Goal: Transaction & Acquisition: Book appointment/travel/reservation

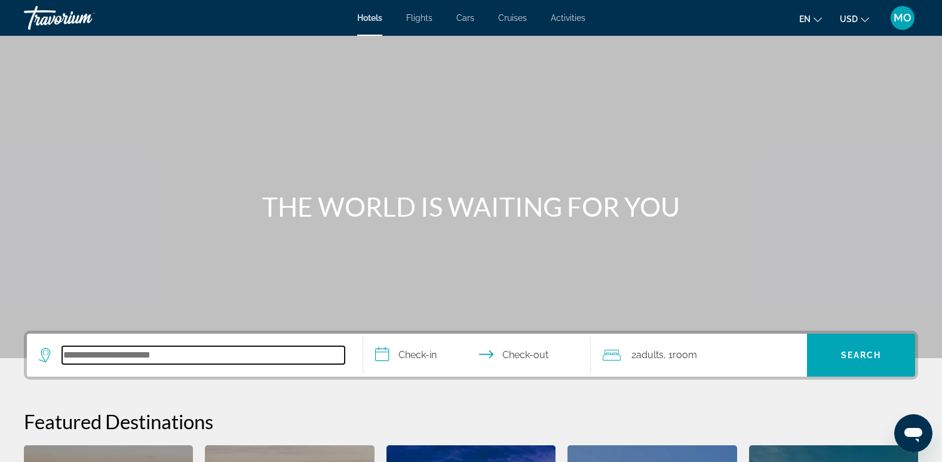
click at [82, 357] on input "Search hotel destination" at bounding box center [203, 355] width 282 height 18
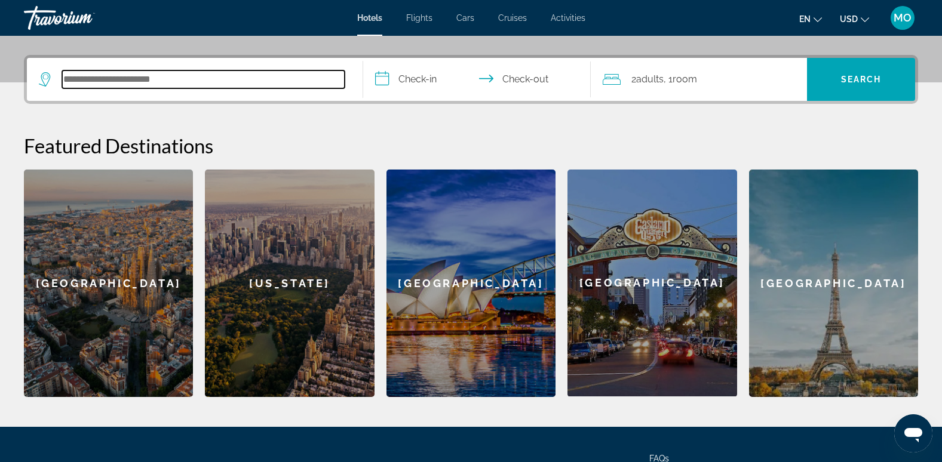
scroll to position [272, 0]
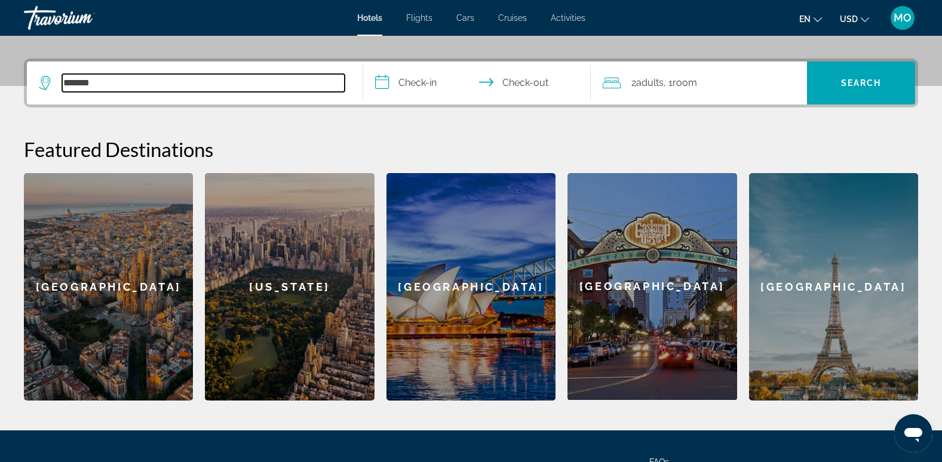
click at [198, 77] on input "*******" at bounding box center [203, 83] width 282 height 18
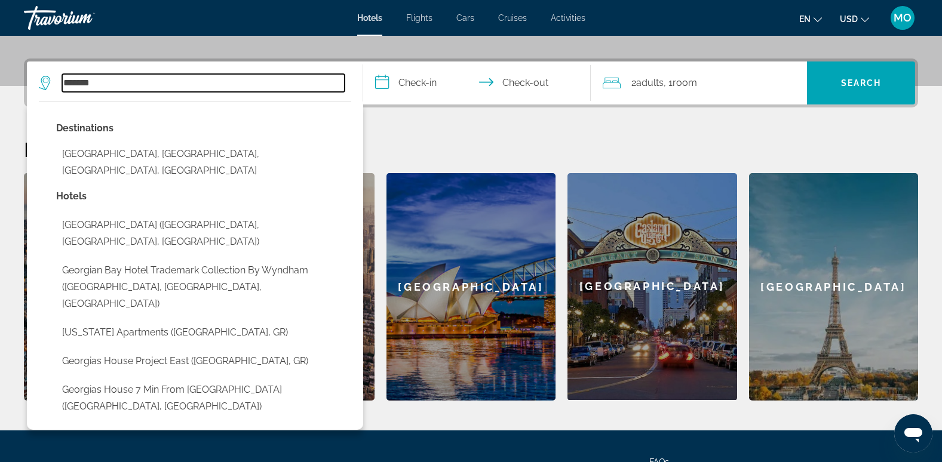
scroll to position [292, 0]
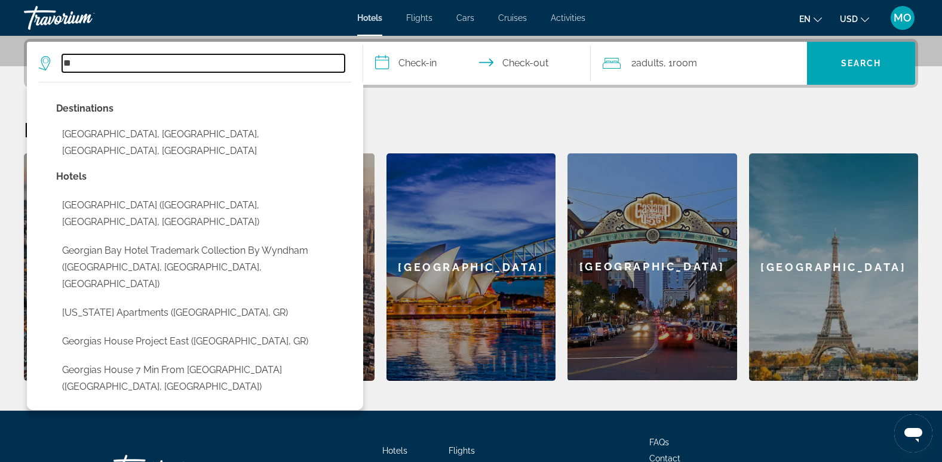
type input "*"
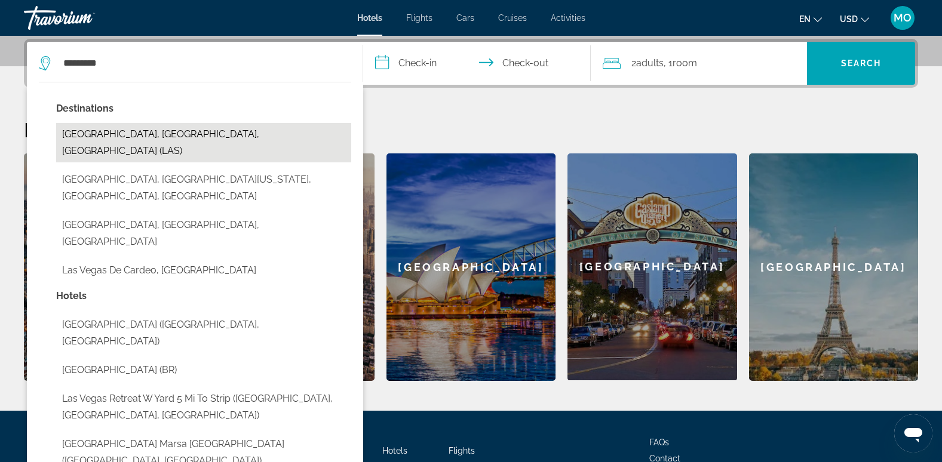
click at [161, 128] on button "[GEOGRAPHIC_DATA], [GEOGRAPHIC_DATA], [GEOGRAPHIC_DATA] (LAS)" at bounding box center [203, 142] width 295 height 39
type input "**********"
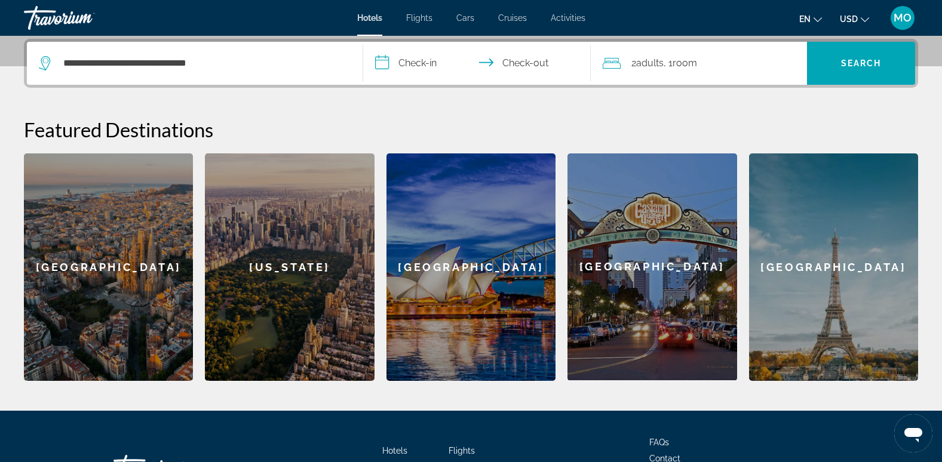
click at [419, 66] on input "**********" at bounding box center [479, 65] width 233 height 47
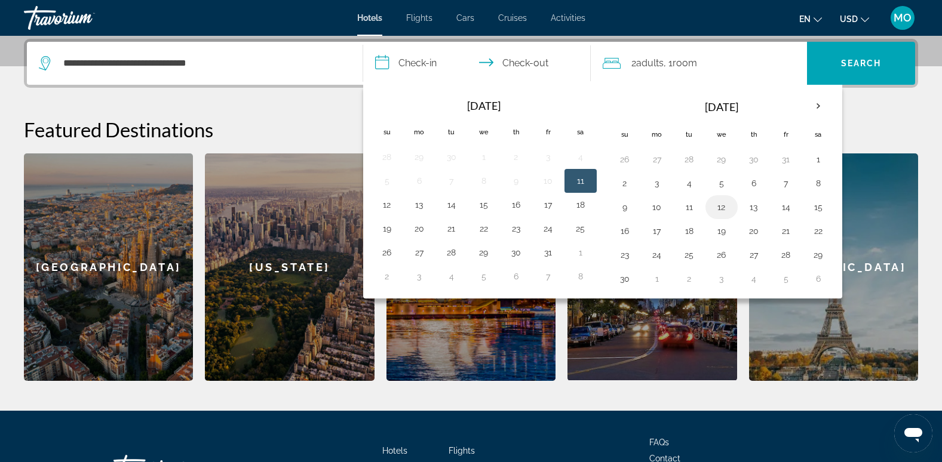
click at [722, 205] on button "12" at bounding box center [721, 207] width 19 height 17
click at [825, 205] on button "15" at bounding box center [817, 207] width 19 height 17
type input "**********"
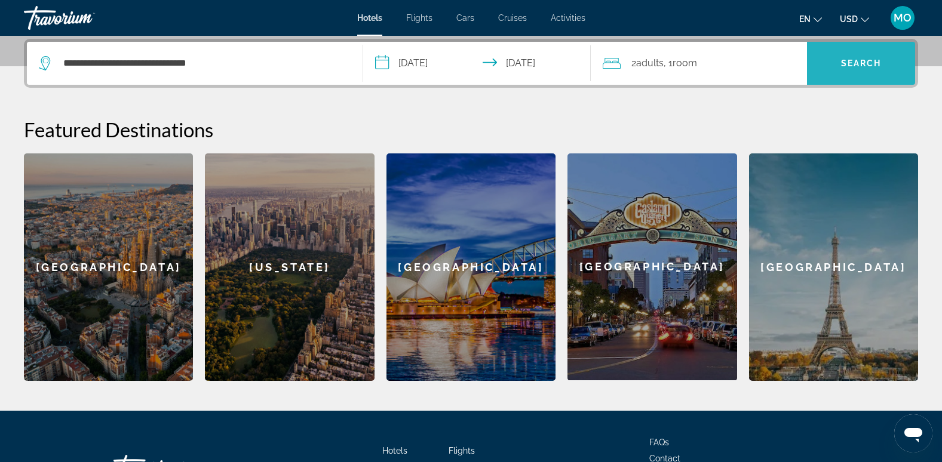
click at [858, 68] on span "Search" at bounding box center [861, 63] width 108 height 29
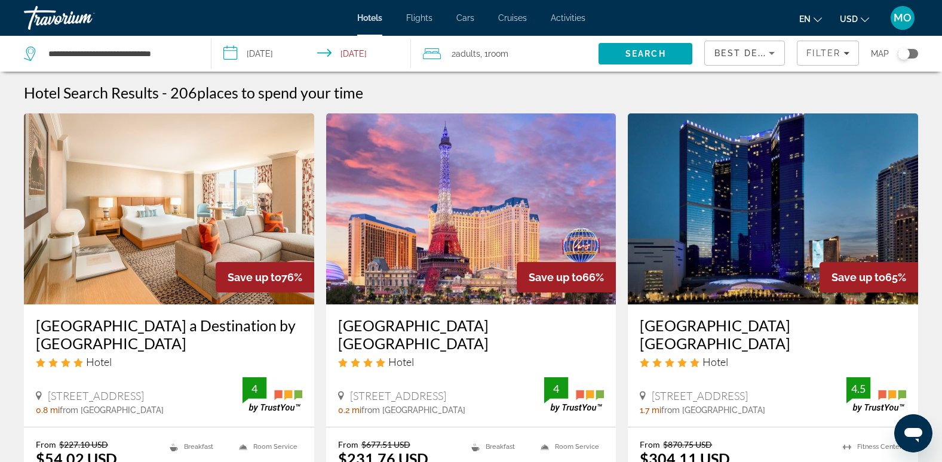
click at [123, 190] on img "Main content" at bounding box center [169, 208] width 290 height 191
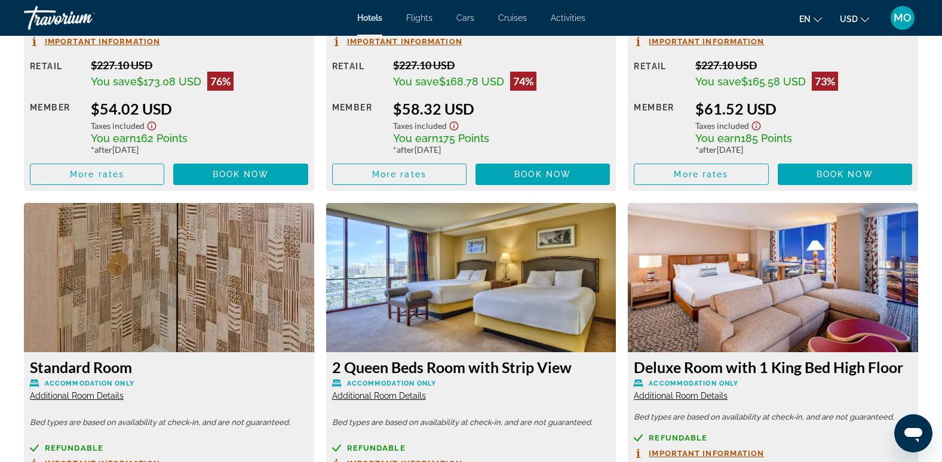
scroll to position [1790, 0]
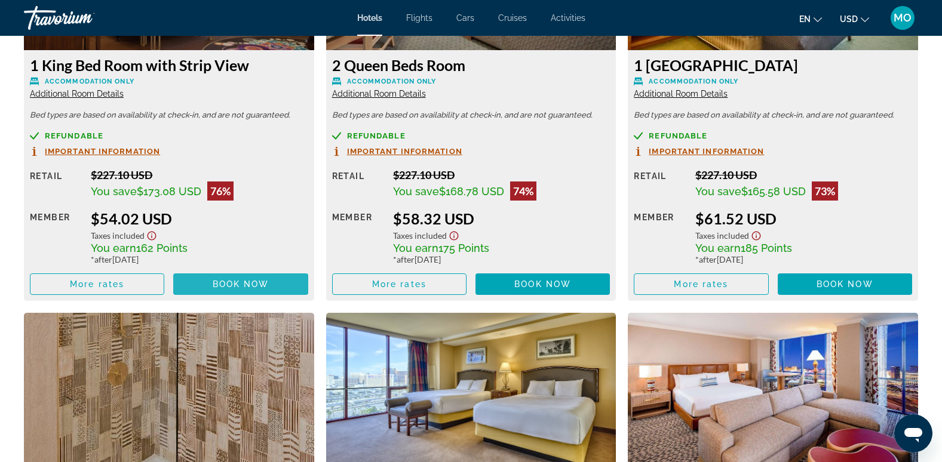
click at [238, 278] on span "Main content" at bounding box center [240, 284] width 134 height 29
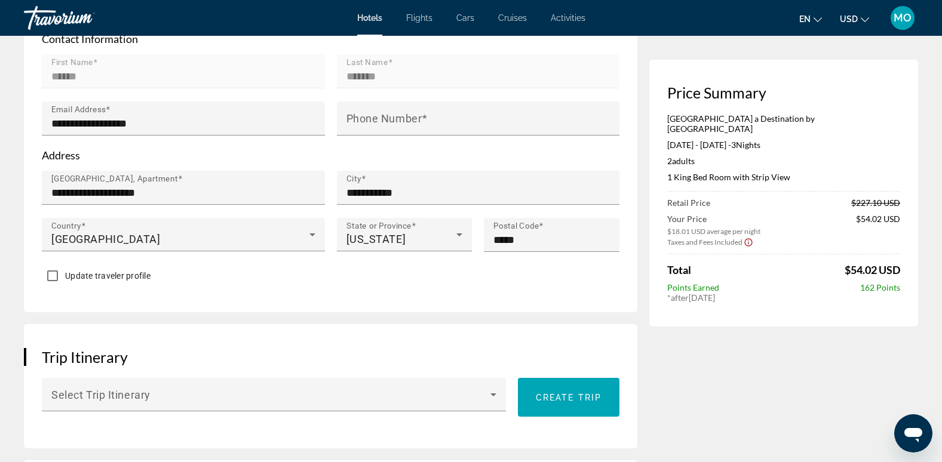
scroll to position [10, 0]
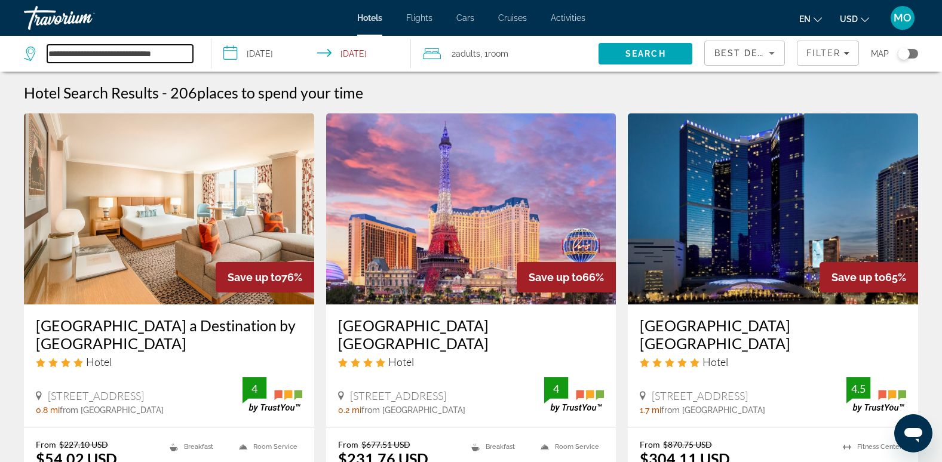
click at [68, 53] on input "**********" at bounding box center [120, 54] width 146 height 18
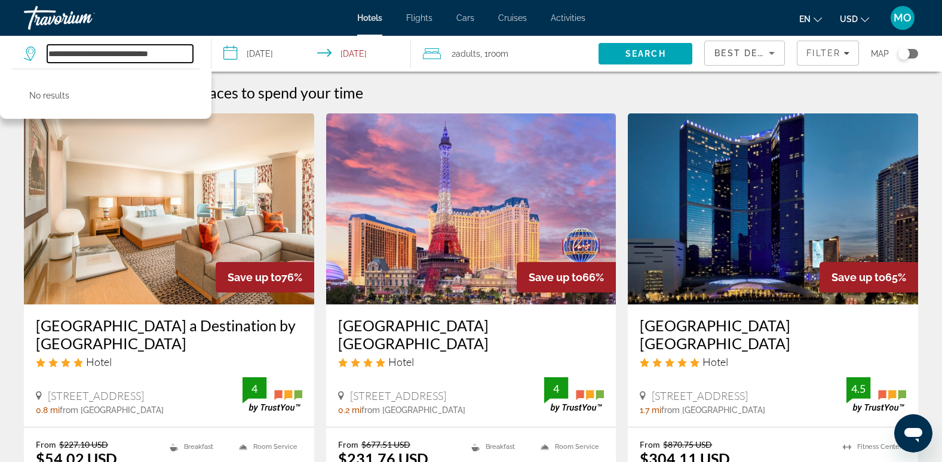
click at [181, 50] on input "**********" at bounding box center [120, 54] width 146 height 18
type input "*"
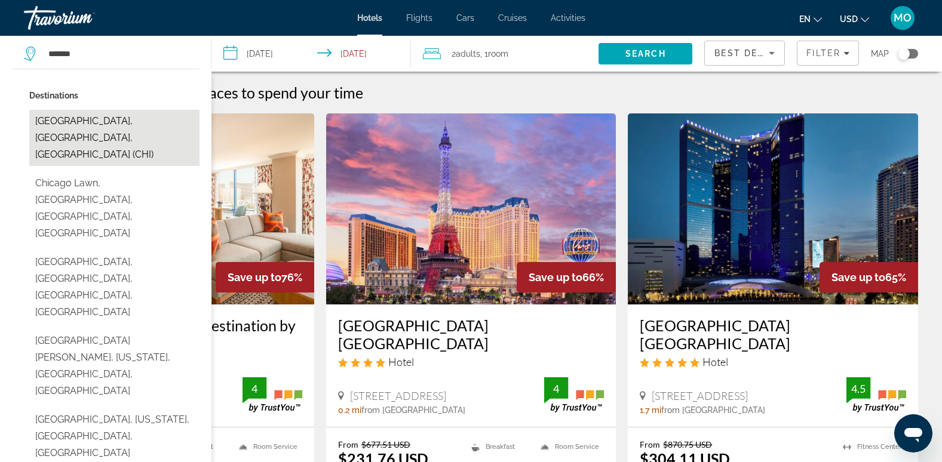
click at [131, 122] on button "[GEOGRAPHIC_DATA], [GEOGRAPHIC_DATA], [GEOGRAPHIC_DATA] (CHI)" at bounding box center [114, 138] width 170 height 56
type input "**********"
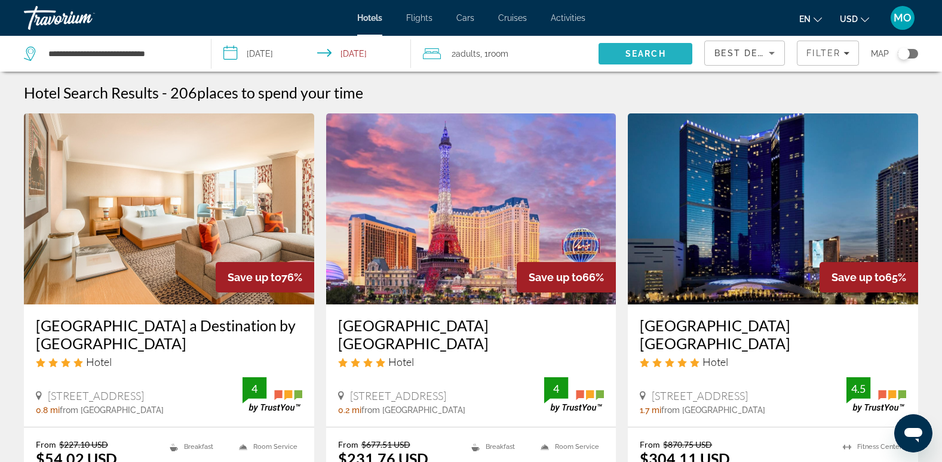
click at [615, 60] on span "Search" at bounding box center [645, 53] width 94 height 29
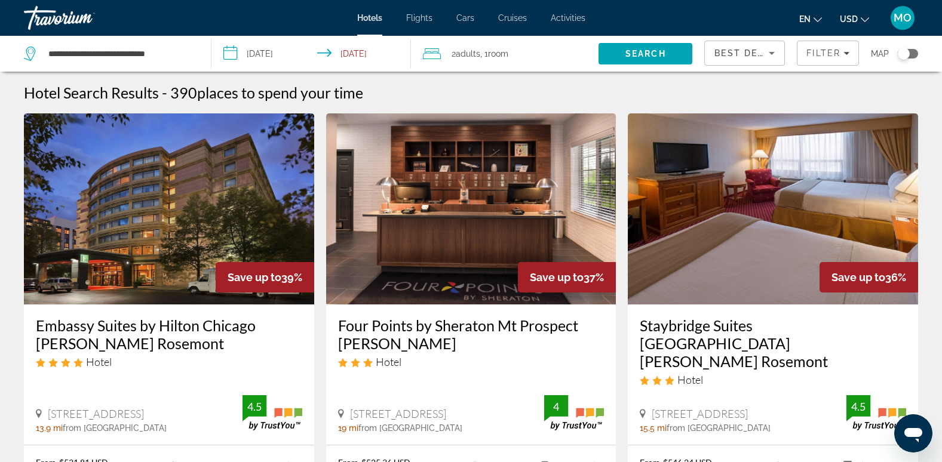
click at [288, 54] on input "**********" at bounding box center [313, 55] width 204 height 39
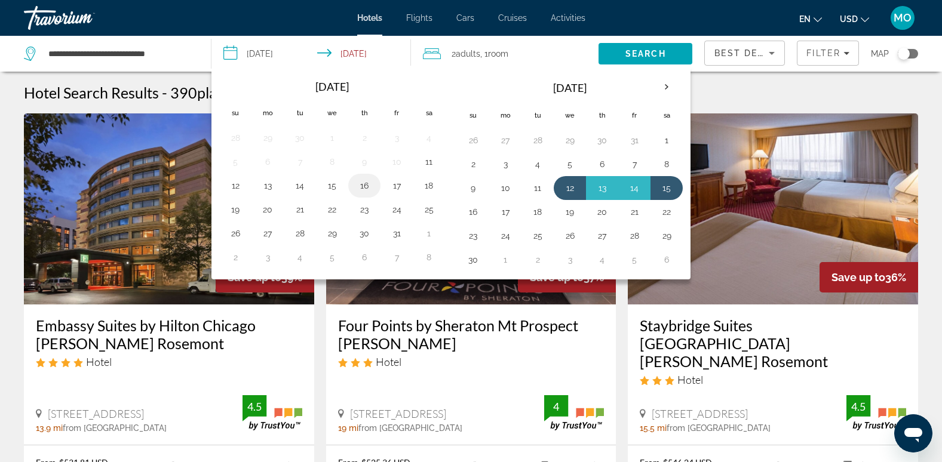
click at [365, 192] on button "16" at bounding box center [364, 185] width 19 height 17
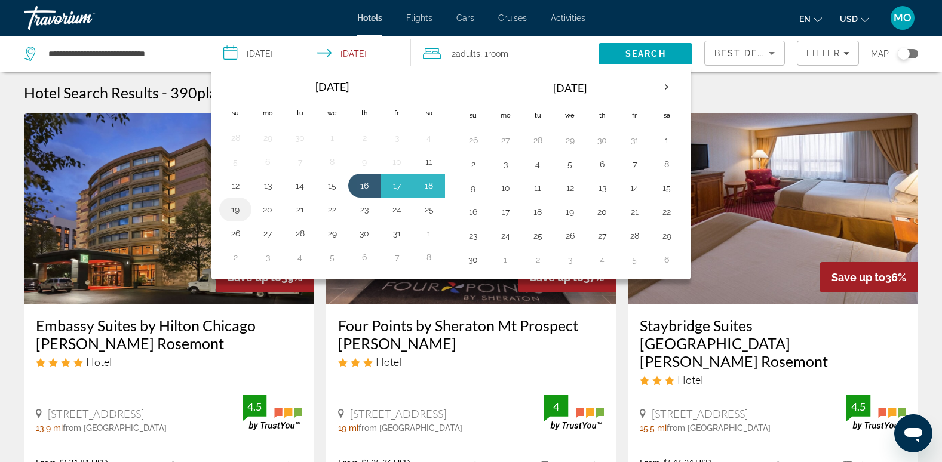
click at [240, 211] on button "19" at bounding box center [235, 209] width 19 height 17
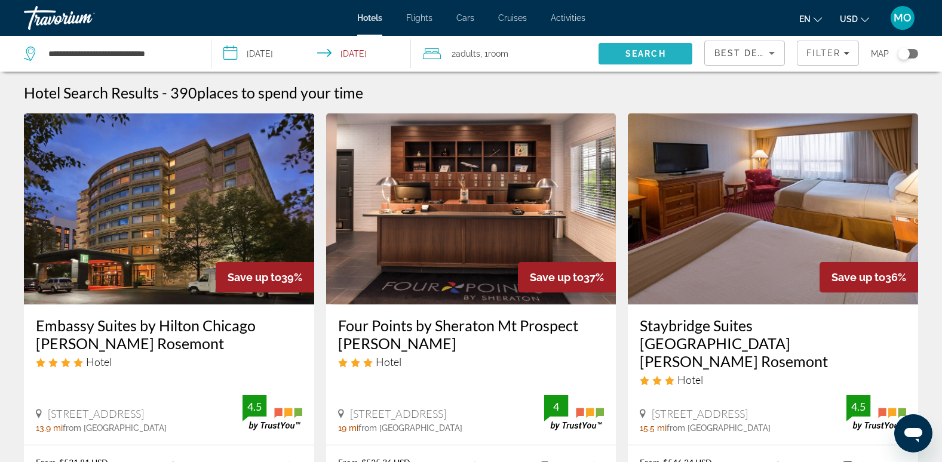
click at [645, 63] on span "Search" at bounding box center [645, 53] width 94 height 29
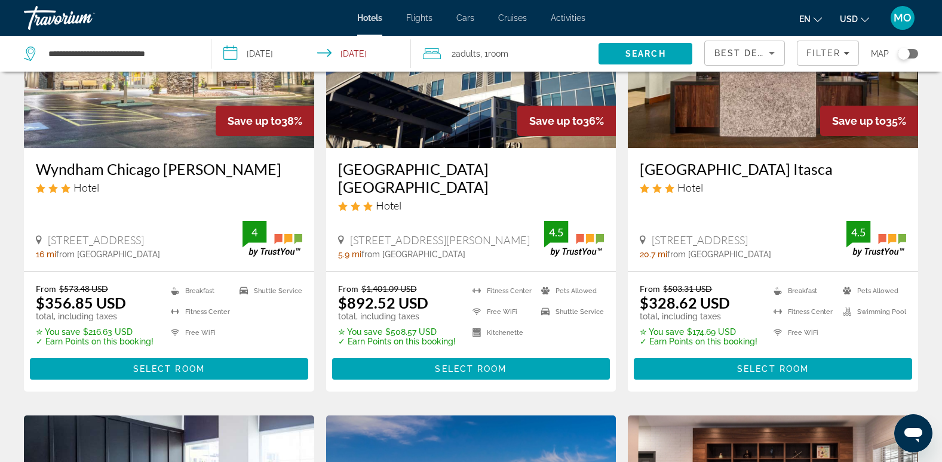
scroll to position [617, 0]
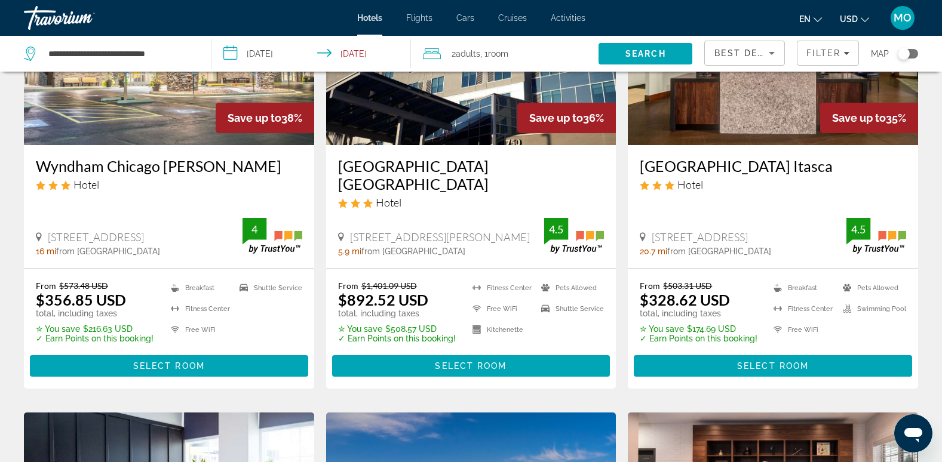
click at [355, 50] on input "**********" at bounding box center [313, 55] width 204 height 39
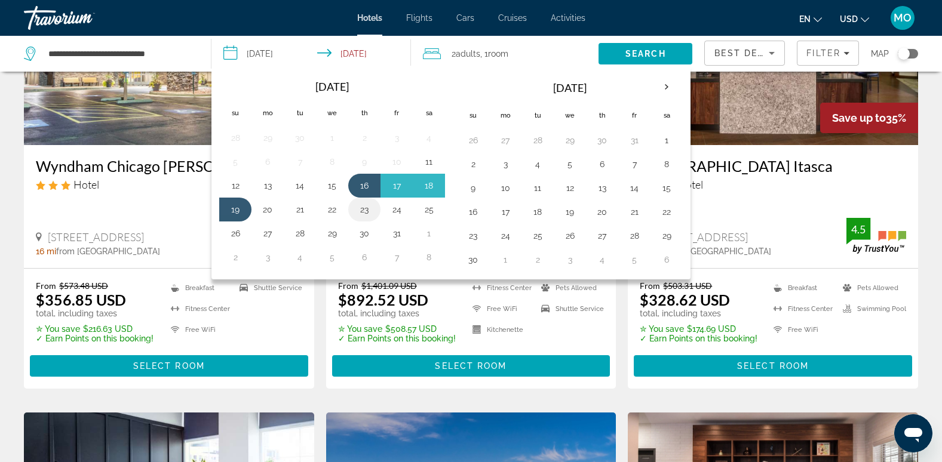
click at [363, 204] on button "23" at bounding box center [364, 209] width 19 height 17
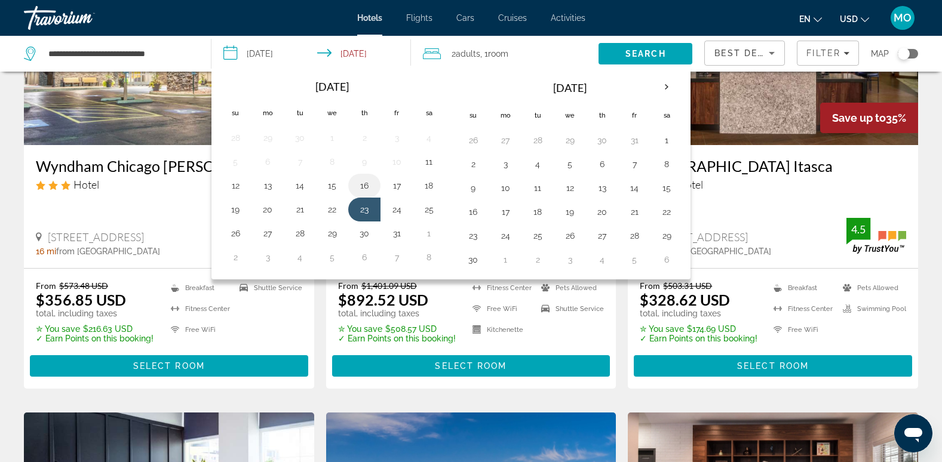
click at [364, 187] on button "16" at bounding box center [364, 185] width 19 height 17
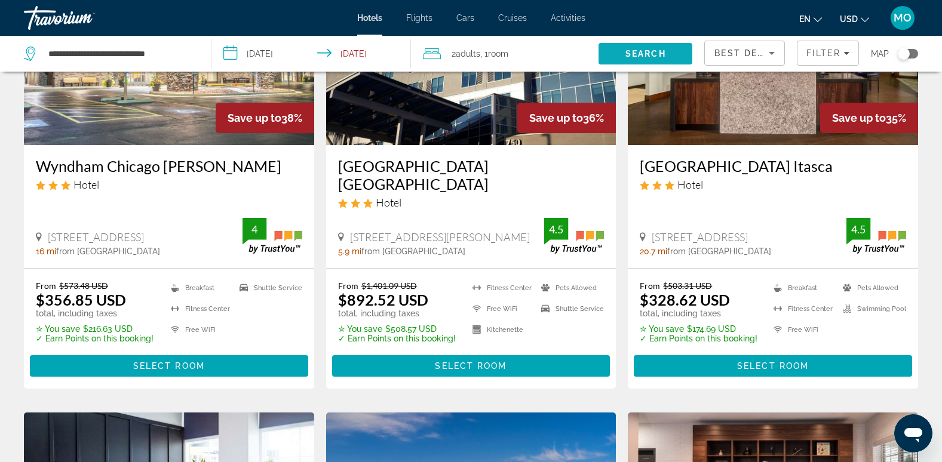
click at [617, 55] on span "Search" at bounding box center [645, 53] width 94 height 29
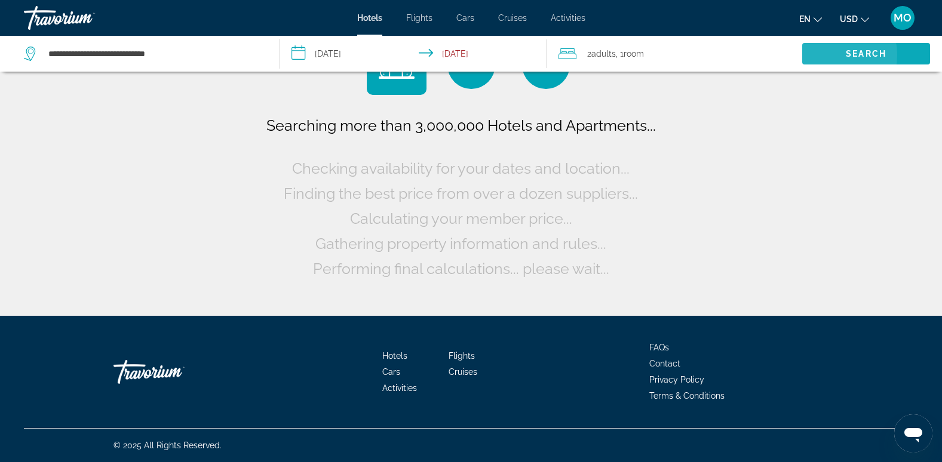
scroll to position [0, 0]
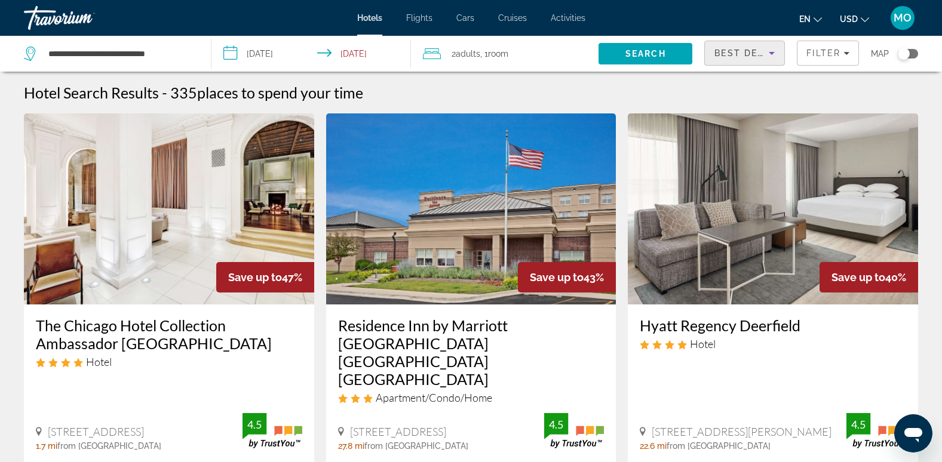
click at [767, 54] on icon "Sort by" at bounding box center [771, 53] width 14 height 14
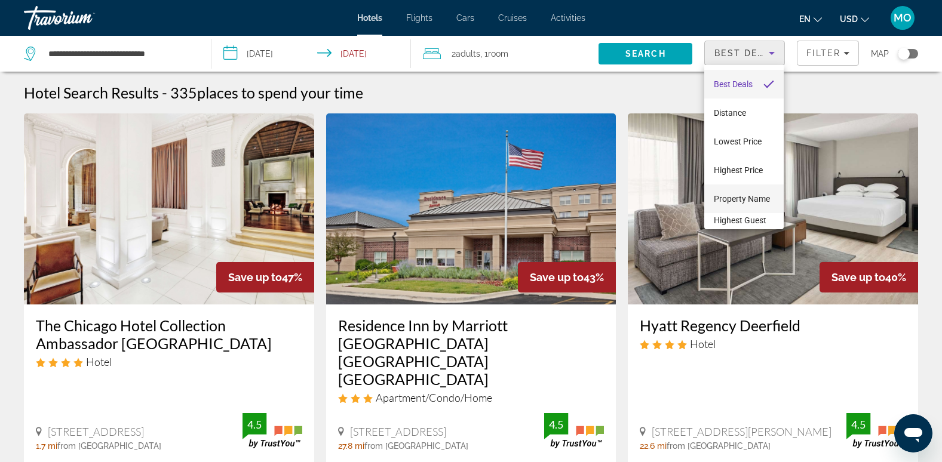
click at [734, 196] on span "Property Name" at bounding box center [742, 199] width 56 height 14
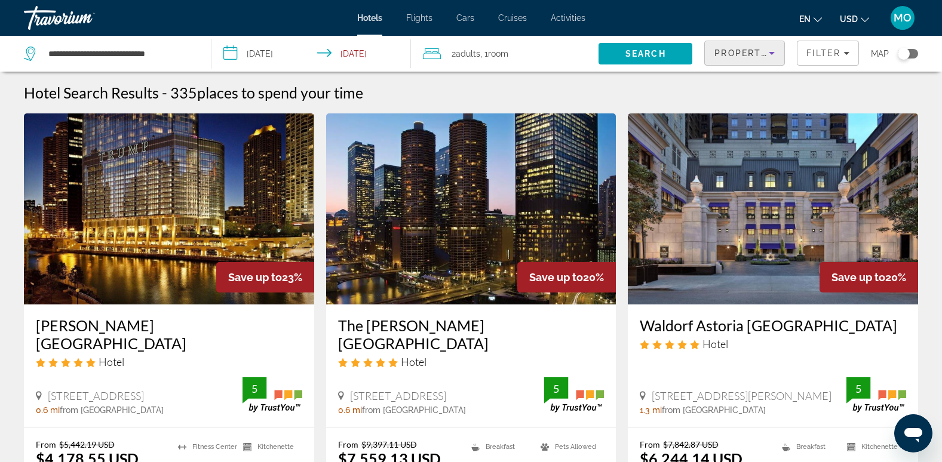
click at [764, 52] on icon "Sort by" at bounding box center [771, 53] width 14 height 14
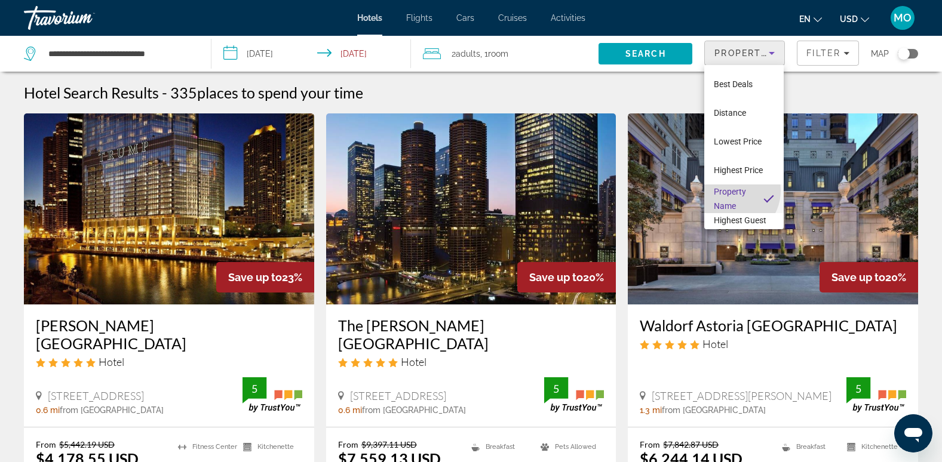
click at [730, 190] on span "Property Name" at bounding box center [730, 199] width 32 height 24
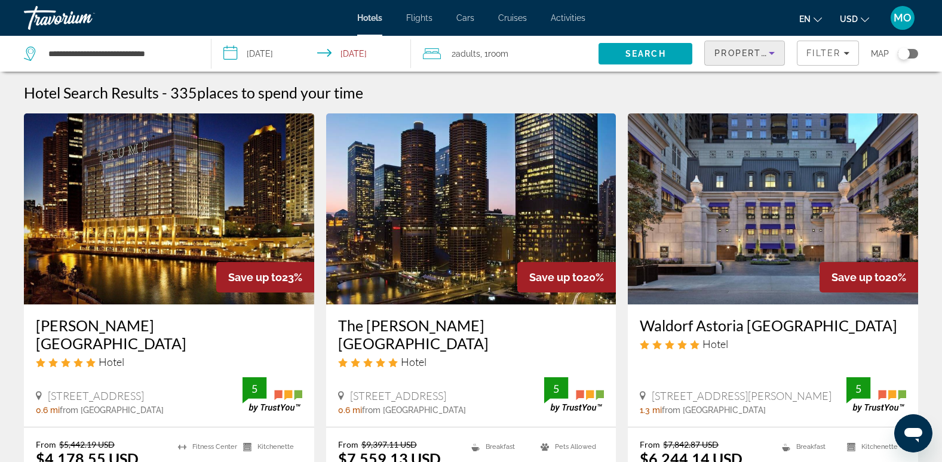
scroll to position [3, 0]
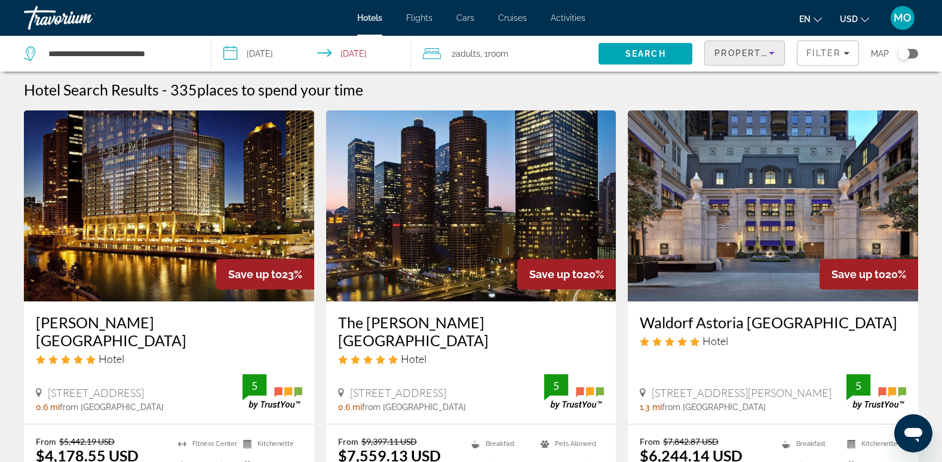
click at [277, 52] on input "**********" at bounding box center [313, 55] width 204 height 39
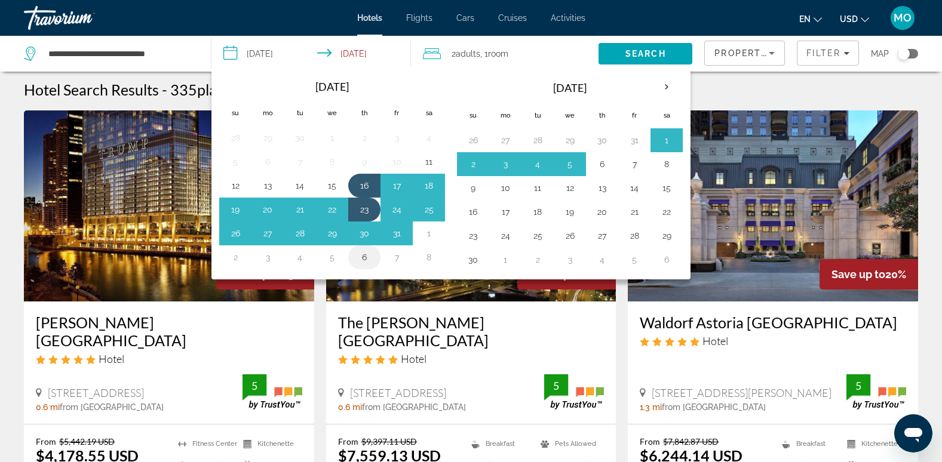
click at [376, 262] on td "6" at bounding box center [364, 257] width 32 height 24
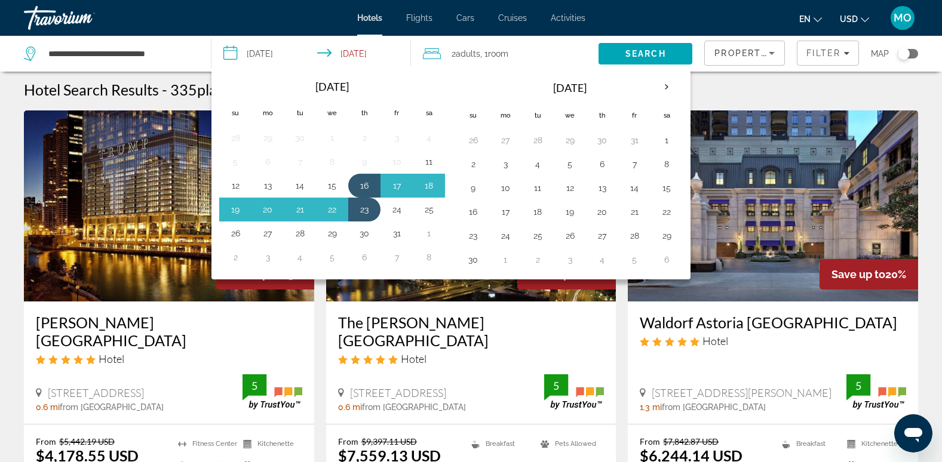
click at [410, 153] on td "10" at bounding box center [396, 162] width 32 height 24
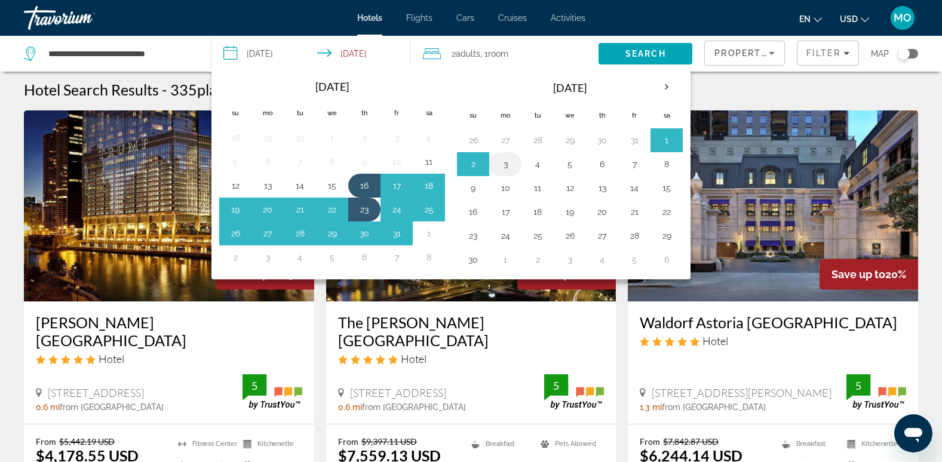
click at [512, 168] on button "3" at bounding box center [505, 164] width 19 height 17
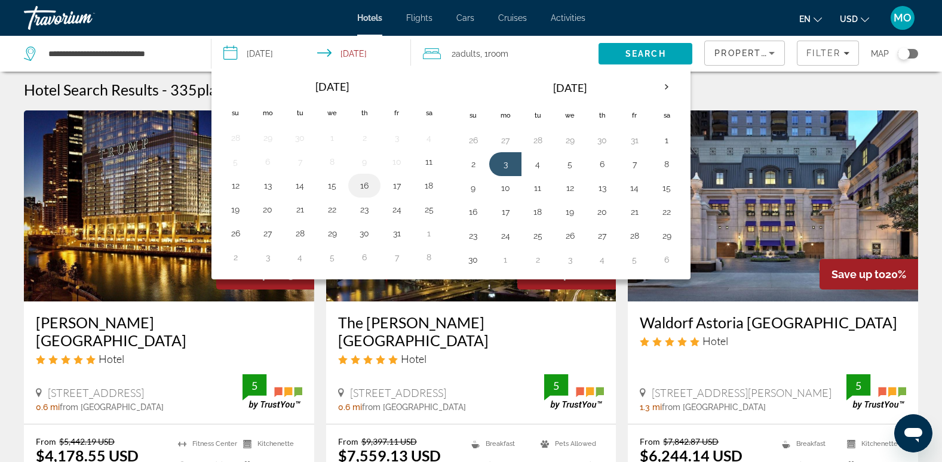
click at [358, 186] on button "16" at bounding box center [364, 185] width 19 height 17
type input "**********"
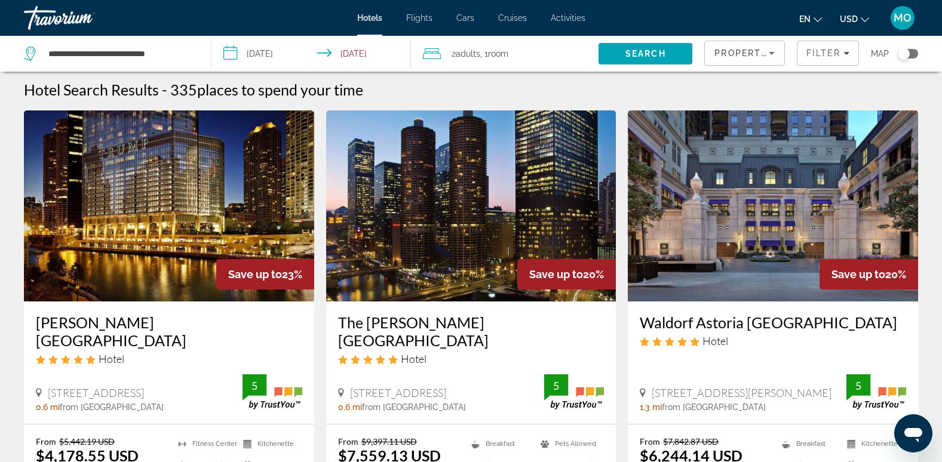
click at [358, 186] on img "Main content" at bounding box center [471, 205] width 290 height 191
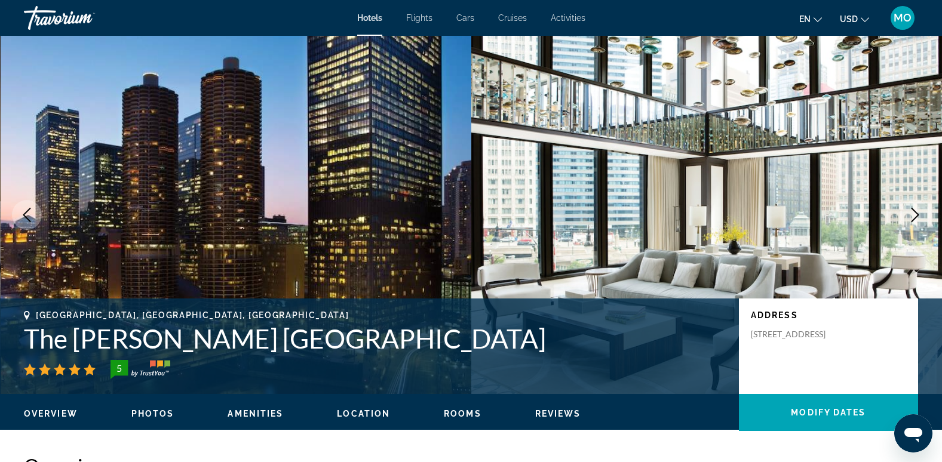
click at [367, 13] on span "Hotels" at bounding box center [369, 18] width 25 height 10
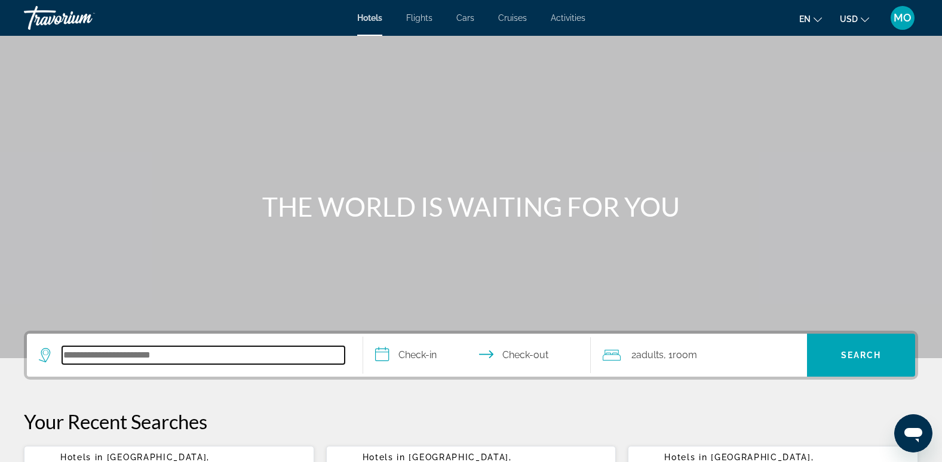
click at [183, 356] on input "Search hotel destination" at bounding box center [203, 355] width 282 height 18
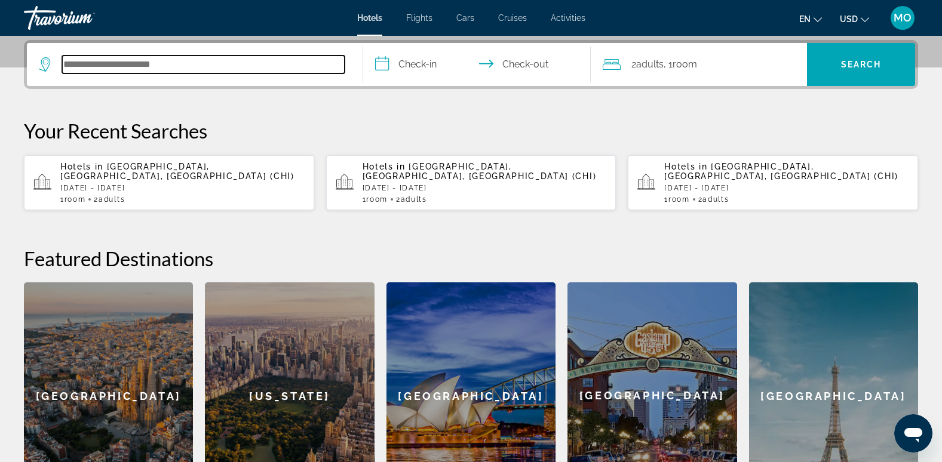
scroll to position [292, 0]
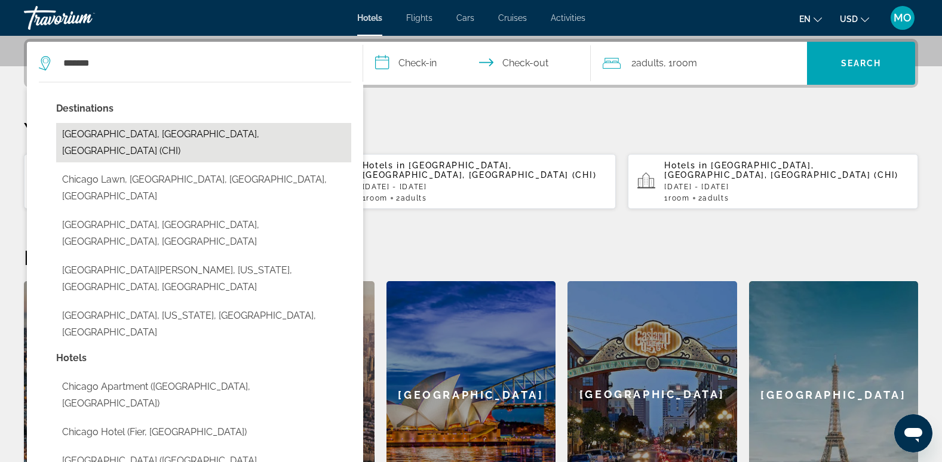
click at [194, 135] on button "[GEOGRAPHIC_DATA], [GEOGRAPHIC_DATA], [GEOGRAPHIC_DATA] (CHI)" at bounding box center [203, 142] width 295 height 39
type input "**********"
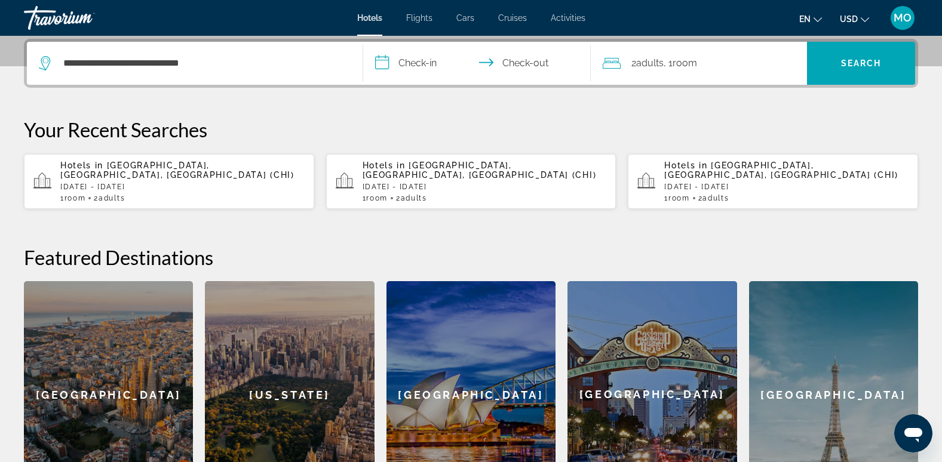
click at [413, 61] on input "**********" at bounding box center [479, 65] width 233 height 47
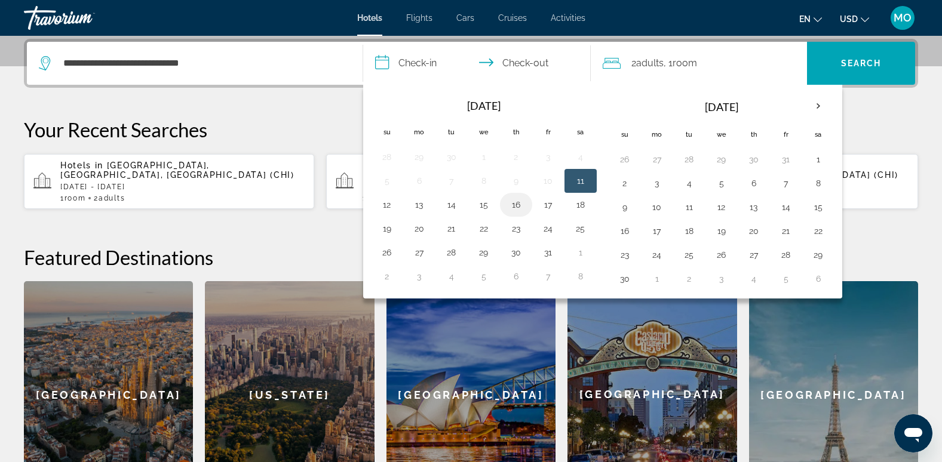
click at [517, 207] on button "16" at bounding box center [515, 204] width 19 height 17
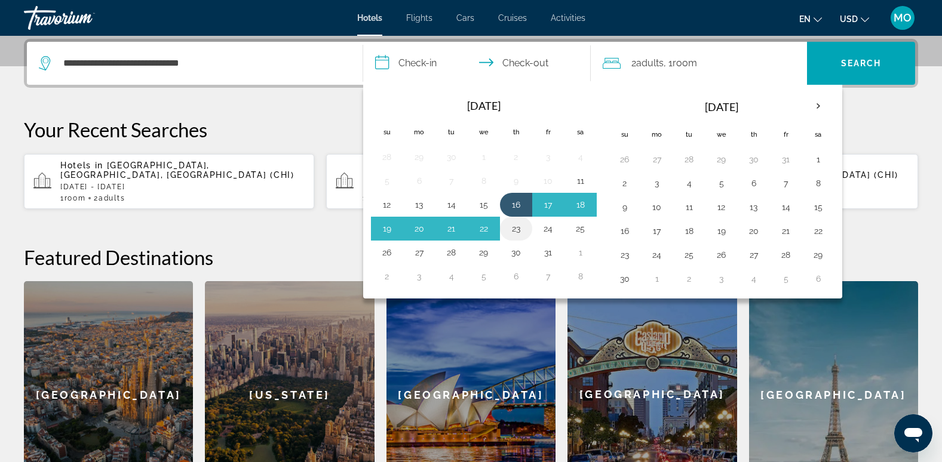
click at [517, 219] on td "23" at bounding box center [516, 229] width 32 height 24
click at [515, 226] on button "23" at bounding box center [515, 228] width 19 height 17
type input "**********"
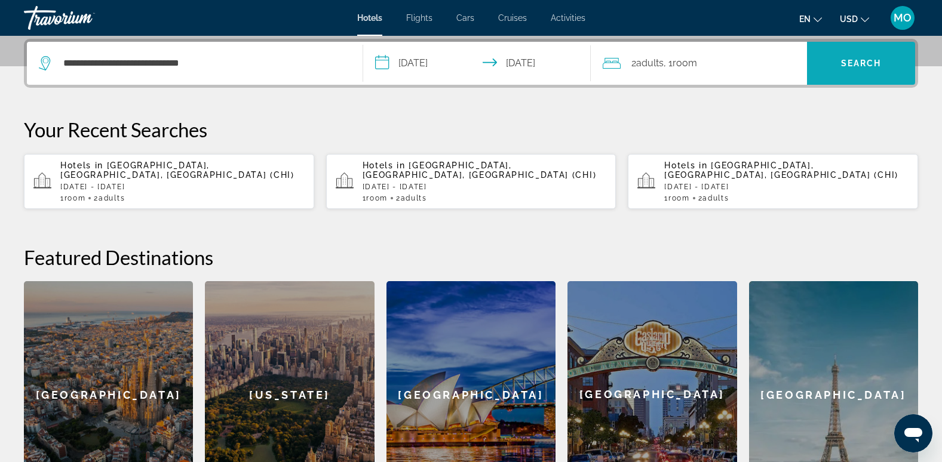
click at [823, 67] on span "Search" at bounding box center [861, 63] width 108 height 29
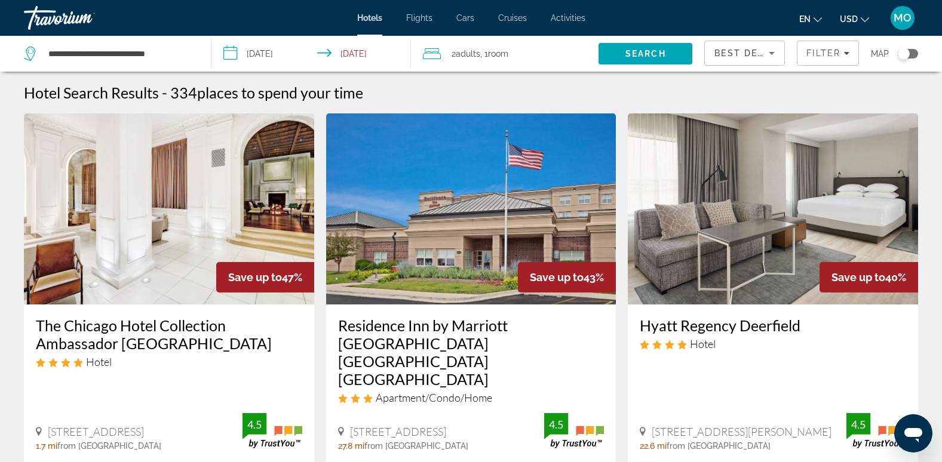
click at [767, 54] on icon "Sort by" at bounding box center [771, 53] width 14 height 14
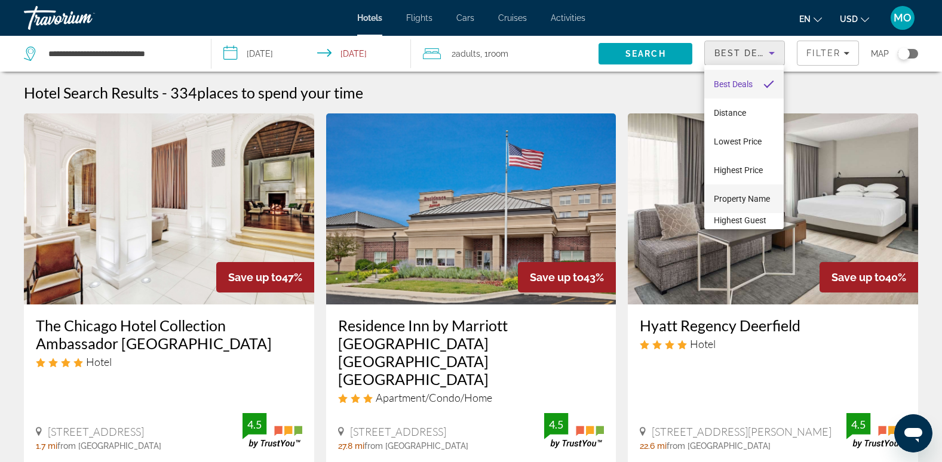
click at [733, 194] on span "Property Name" at bounding box center [742, 199] width 56 height 10
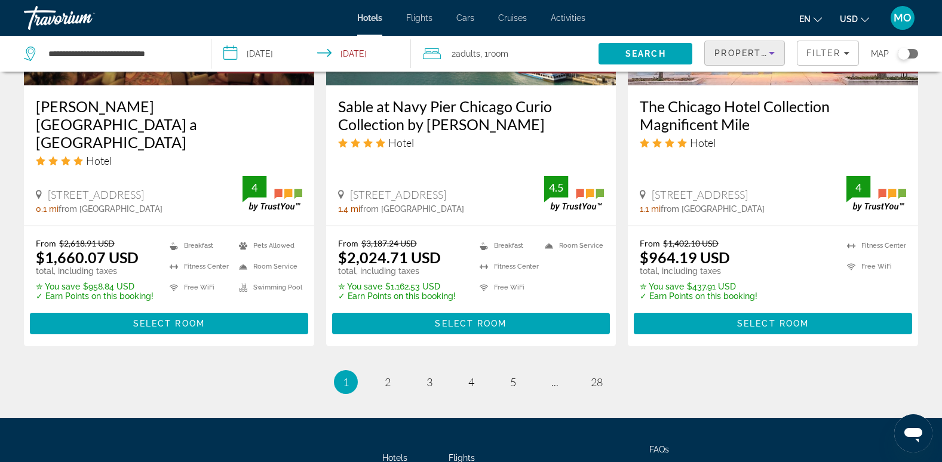
scroll to position [1616, 0]
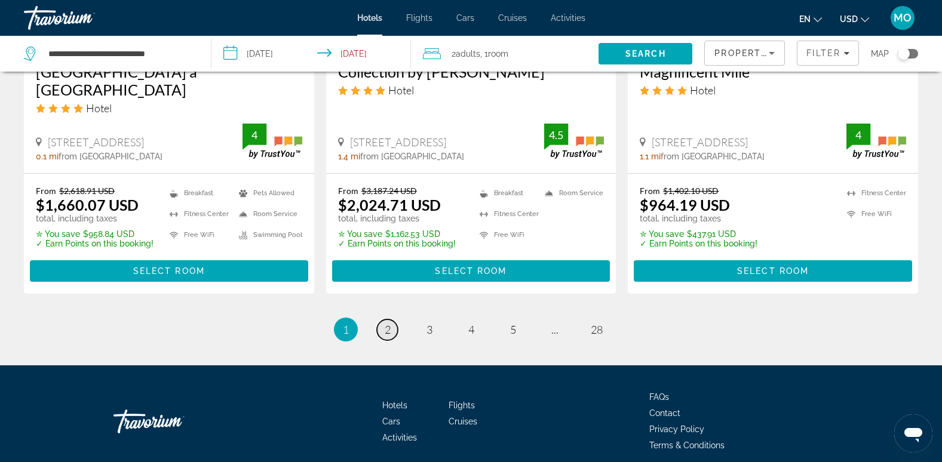
click at [388, 323] on span "2" at bounding box center [388, 329] width 6 height 13
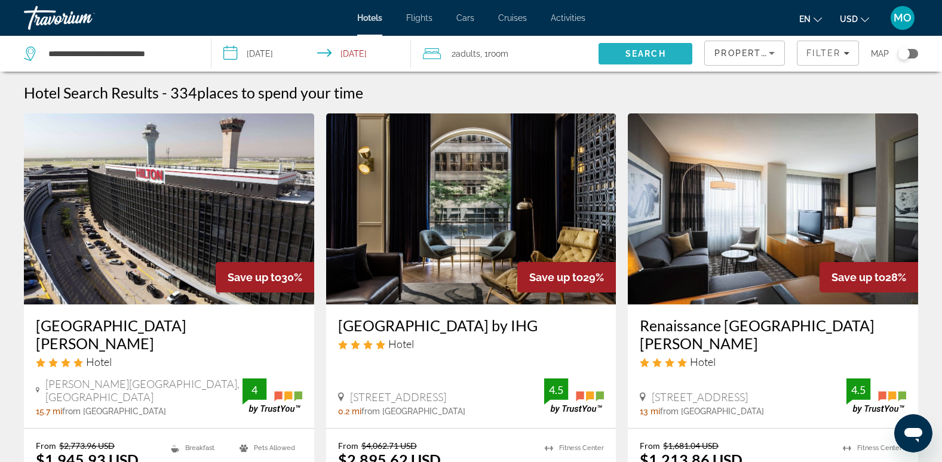
click at [668, 57] on span "Search" at bounding box center [645, 53] width 94 height 29
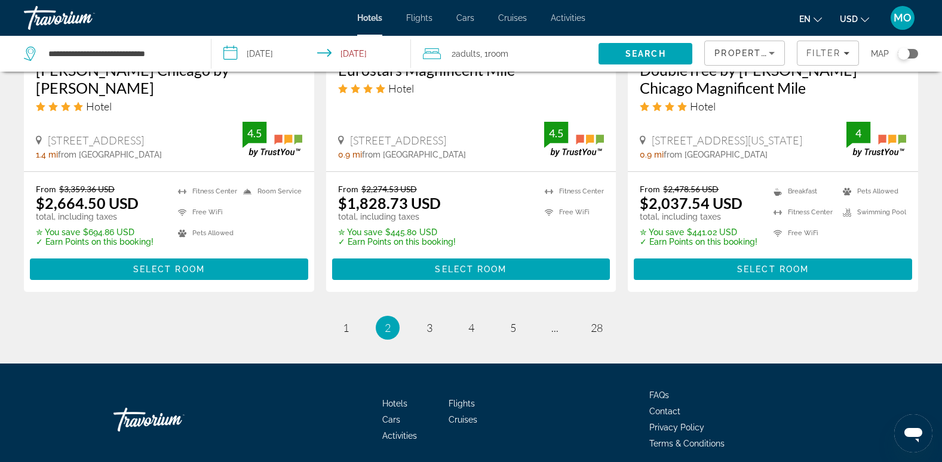
scroll to position [1649, 0]
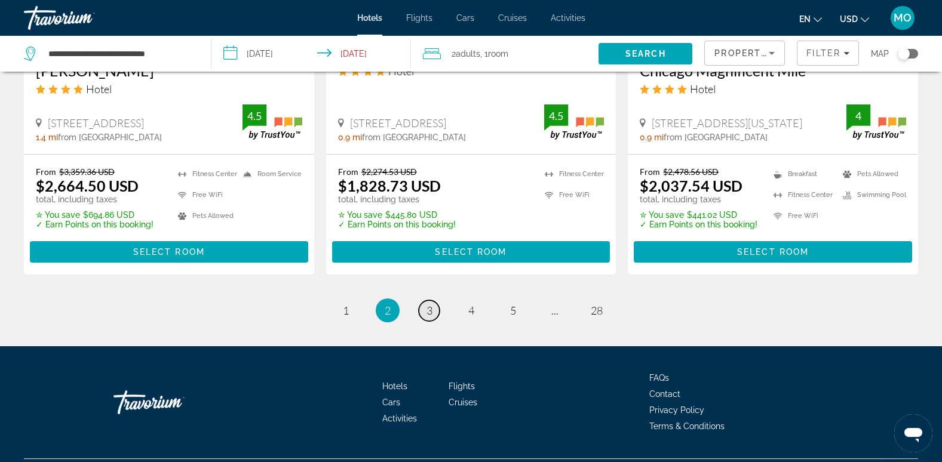
click at [431, 304] on span "3" at bounding box center [429, 310] width 6 height 13
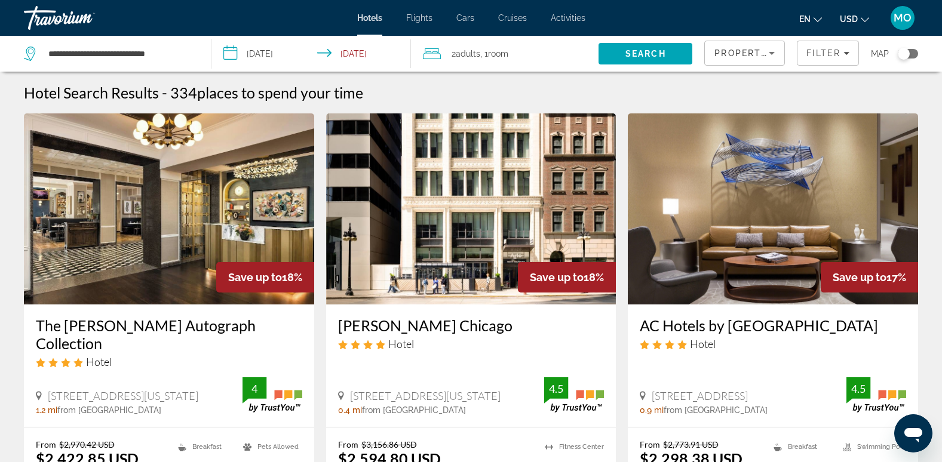
click at [773, 59] on icon "Sort by" at bounding box center [771, 53] width 14 height 14
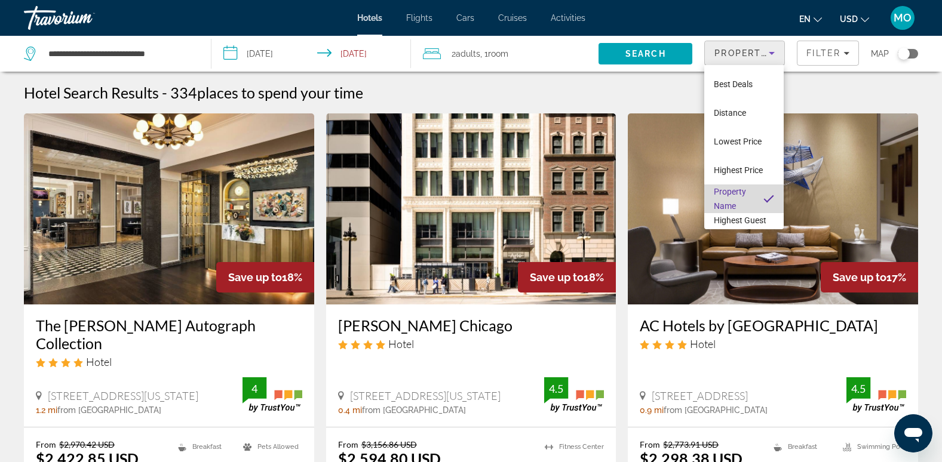
click at [747, 196] on mat-option "Property Name" at bounding box center [743, 199] width 79 height 29
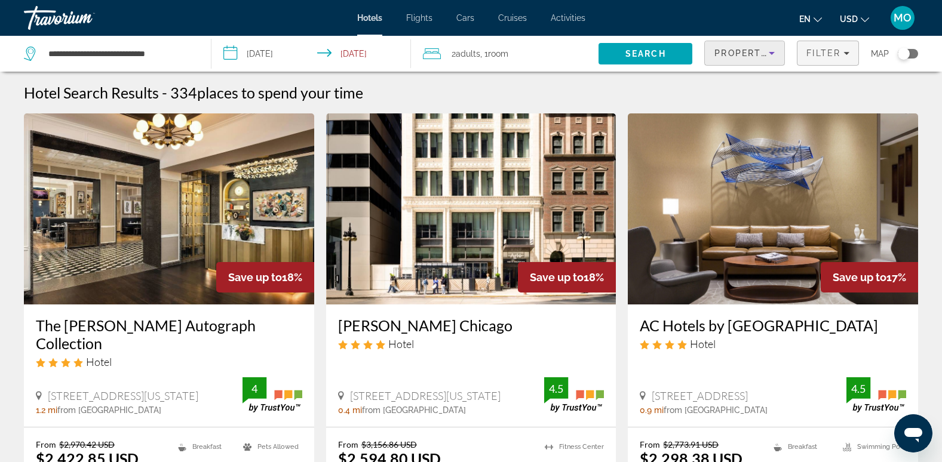
click at [839, 53] on span "Filter" at bounding box center [823, 53] width 34 height 10
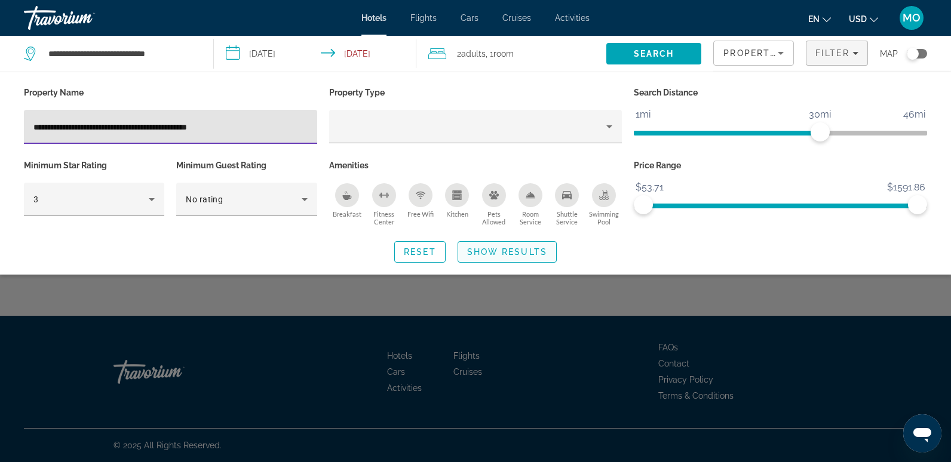
type input "**********"
click at [494, 251] on span "Show Results" at bounding box center [507, 252] width 80 height 10
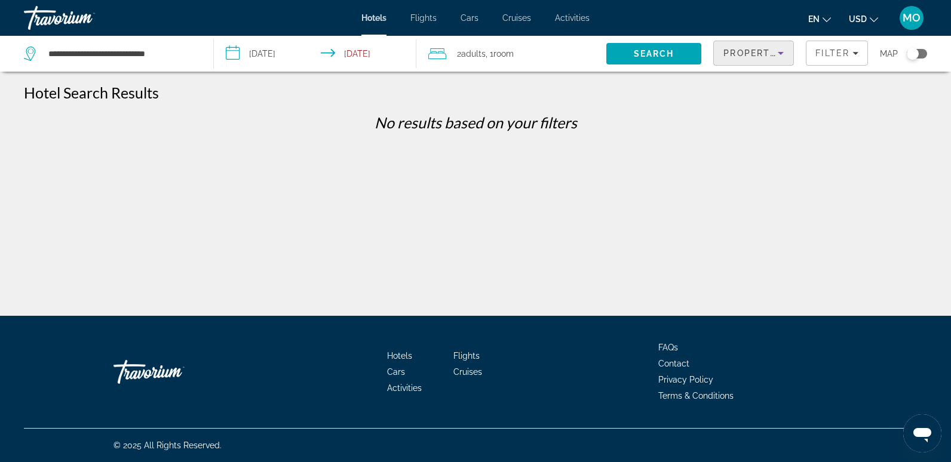
click at [776, 59] on icon "Sort by" at bounding box center [780, 53] width 14 height 14
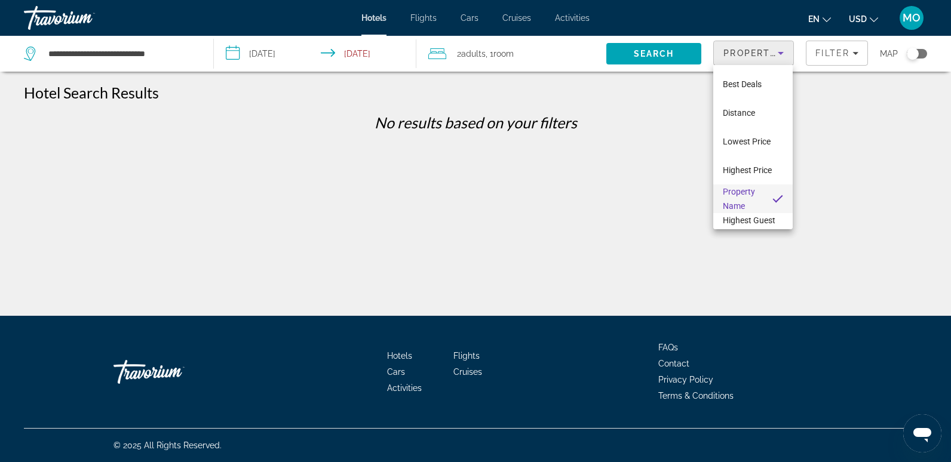
click at [744, 191] on span "Property Name" at bounding box center [738, 199] width 32 height 24
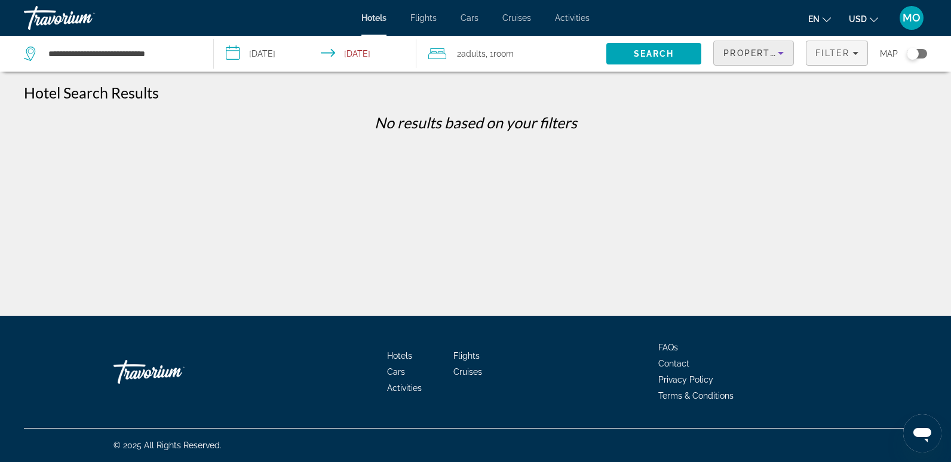
click at [853, 54] on icon "Filters" at bounding box center [855, 53] width 6 height 6
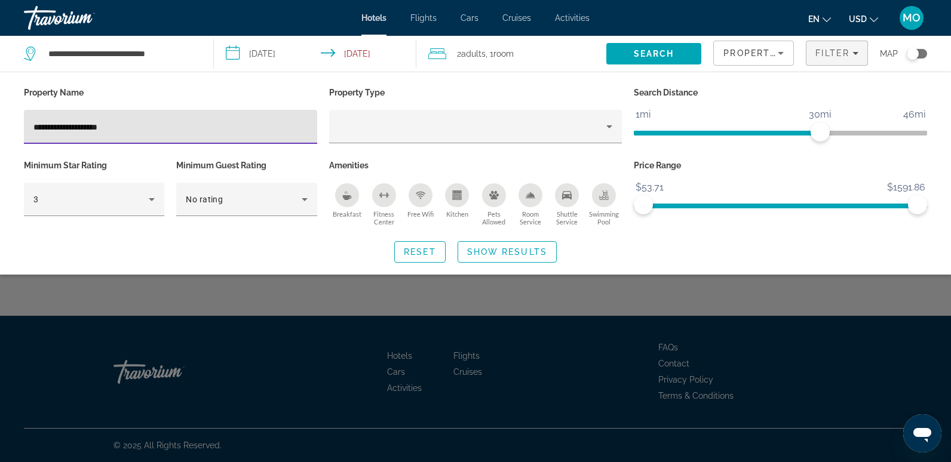
type input "**********"
click at [439, 105] on div "Property Type" at bounding box center [475, 120] width 305 height 73
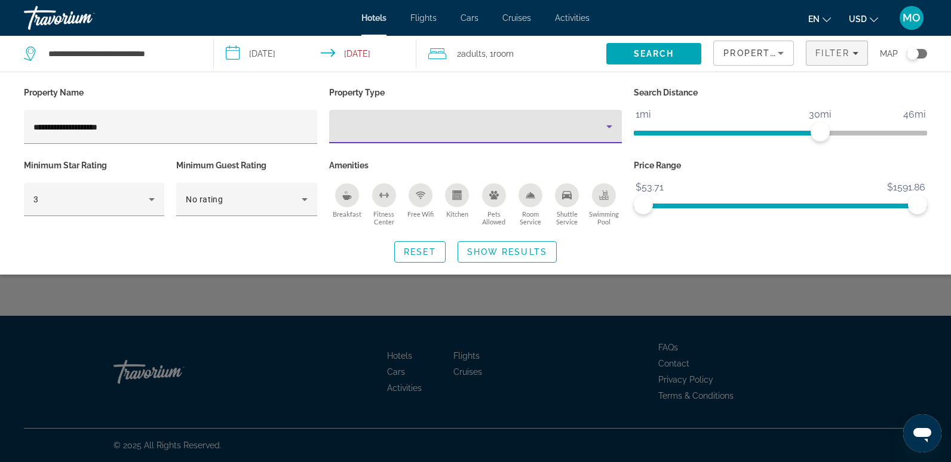
click at [606, 133] on icon "Property type" at bounding box center [609, 126] width 14 height 14
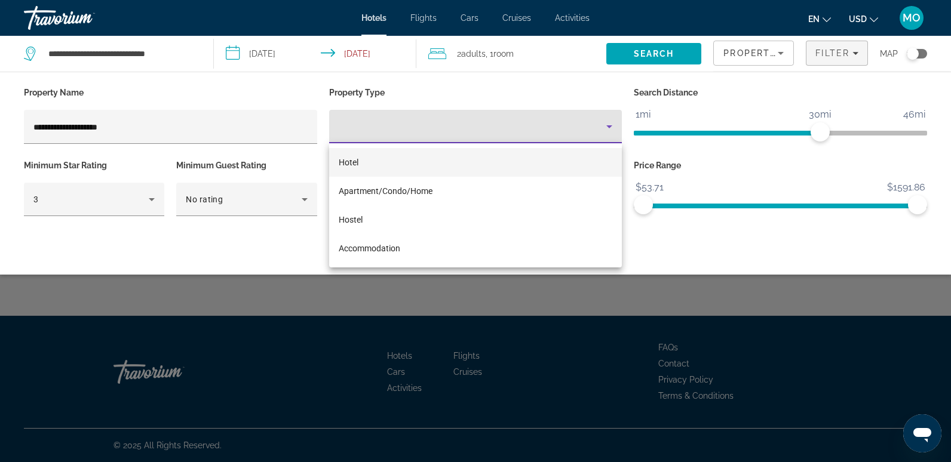
click at [487, 164] on mat-option "Hotel" at bounding box center [475, 162] width 293 height 29
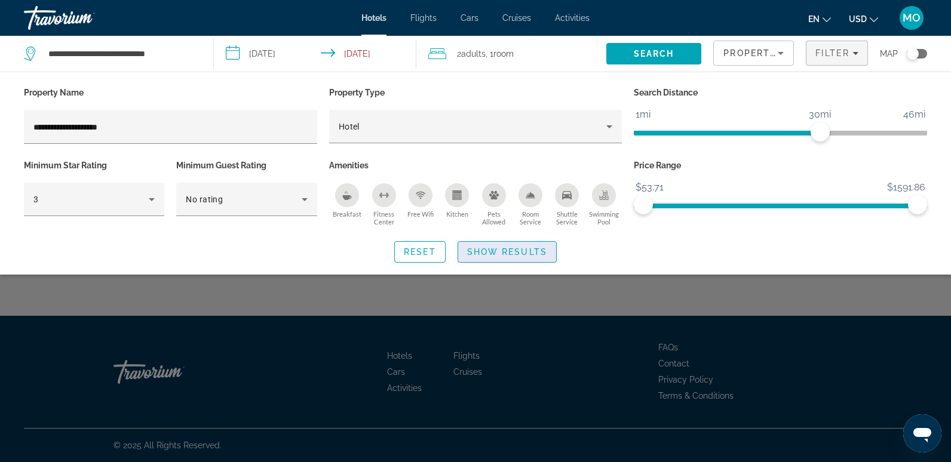
click at [503, 255] on span "Show Results" at bounding box center [507, 252] width 80 height 10
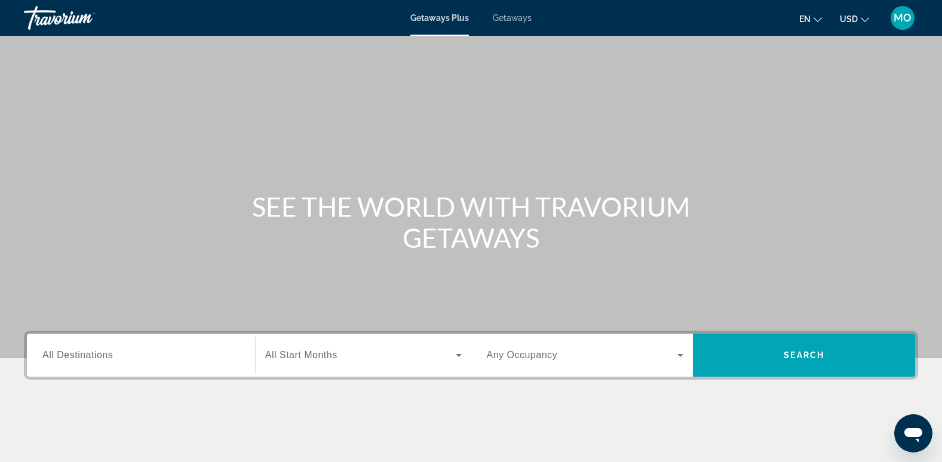
click at [121, 365] on div "Search widget" at bounding box center [140, 356] width 197 height 34
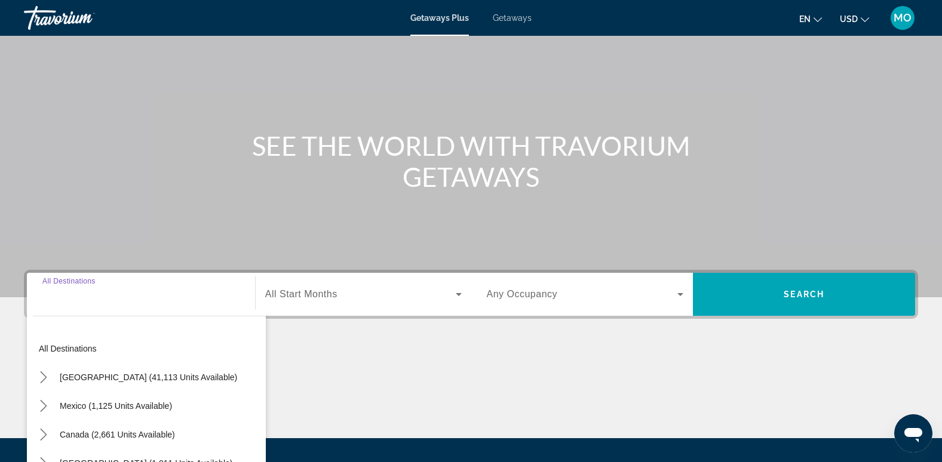
scroll to position [183, 0]
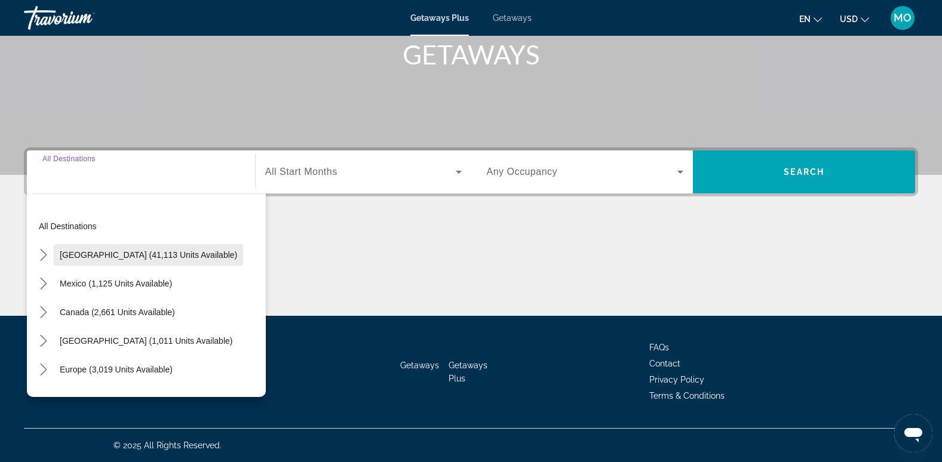
click at [162, 252] on span "United States (41,113 units available)" at bounding box center [148, 255] width 177 height 10
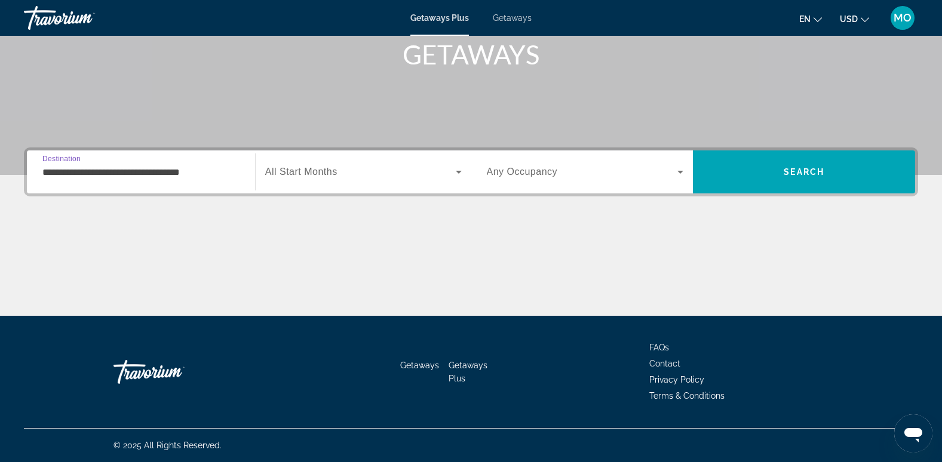
click at [182, 176] on input "**********" at bounding box center [140, 172] width 197 height 14
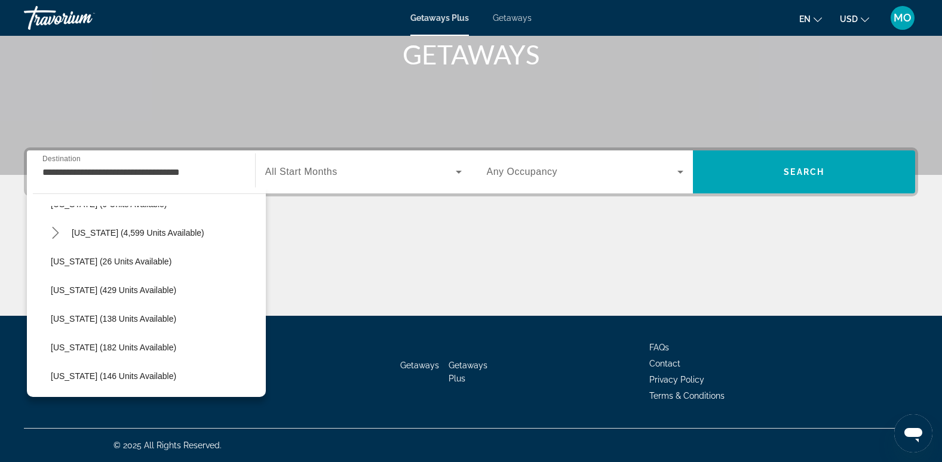
scroll to position [205, 0]
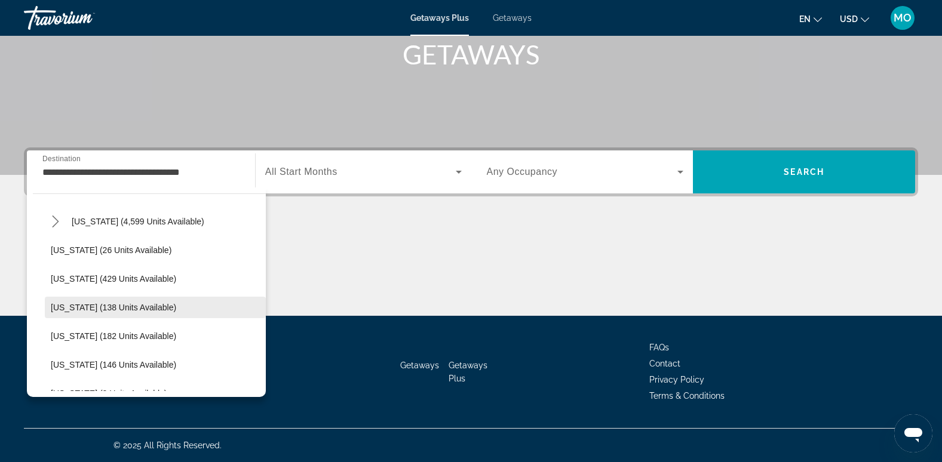
click at [69, 314] on span "Select destination: Illinois (138 units available)" at bounding box center [155, 307] width 221 height 29
type input "**********"
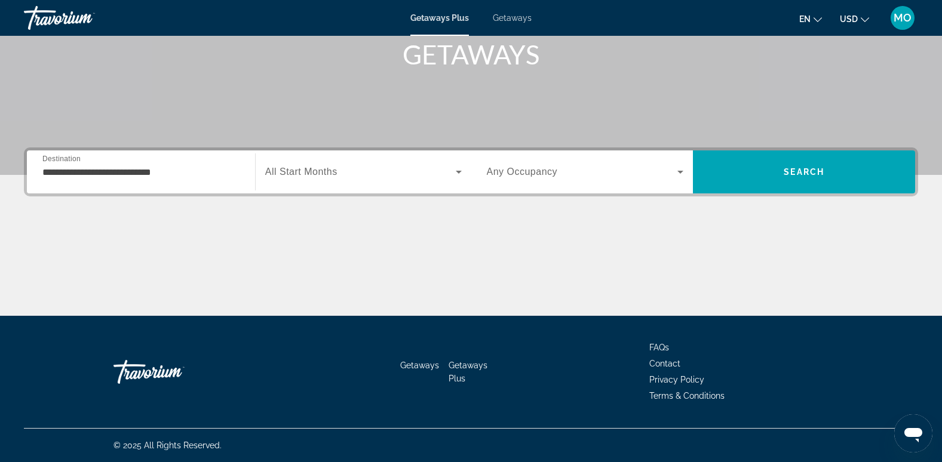
click at [324, 177] on span "All Start Months" at bounding box center [301, 172] width 72 height 10
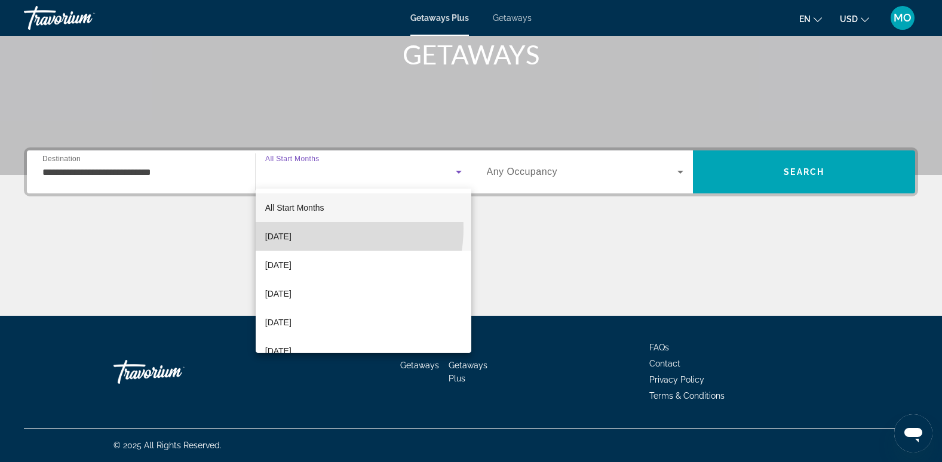
click at [313, 228] on mat-option "October 2025" at bounding box center [364, 236] width 216 height 29
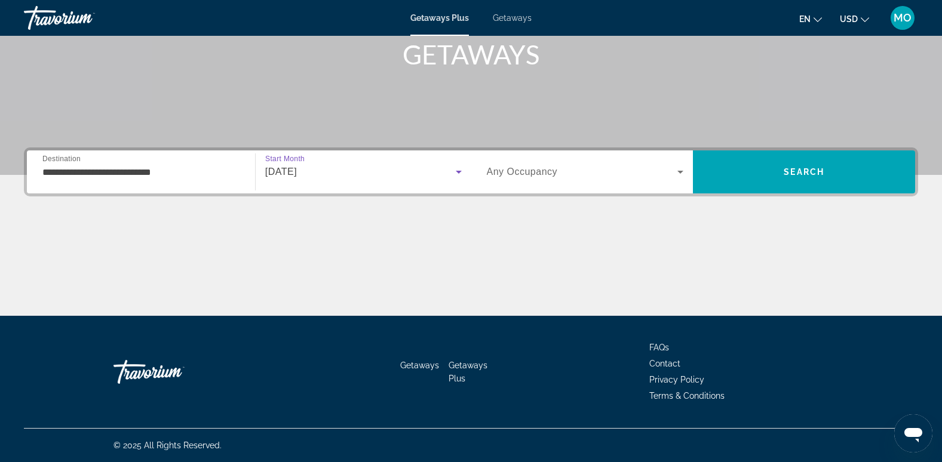
click at [678, 171] on icon "Search widget" at bounding box center [680, 172] width 14 height 14
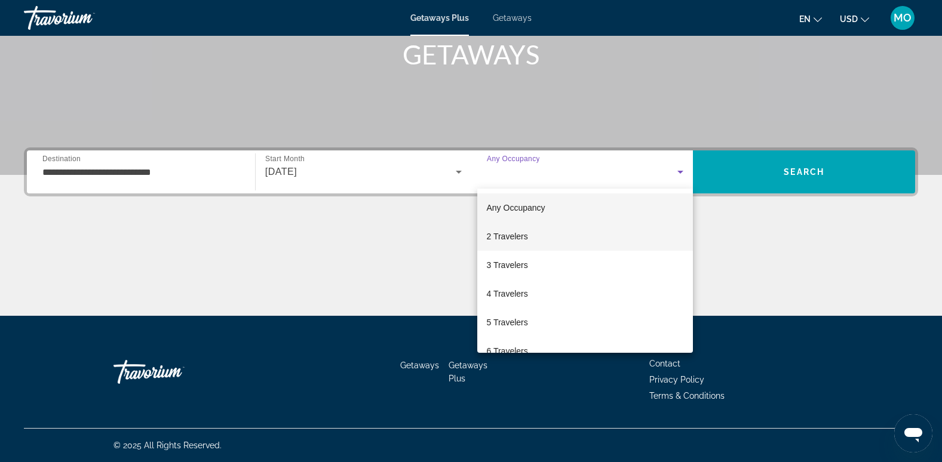
click at [573, 244] on mat-option "2 Travelers" at bounding box center [585, 236] width 216 height 29
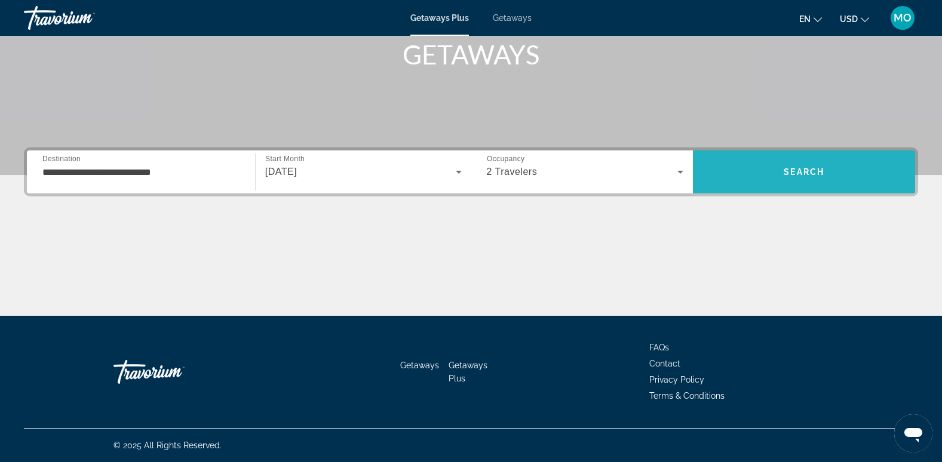
click at [803, 177] on span "Search" at bounding box center [804, 172] width 222 height 29
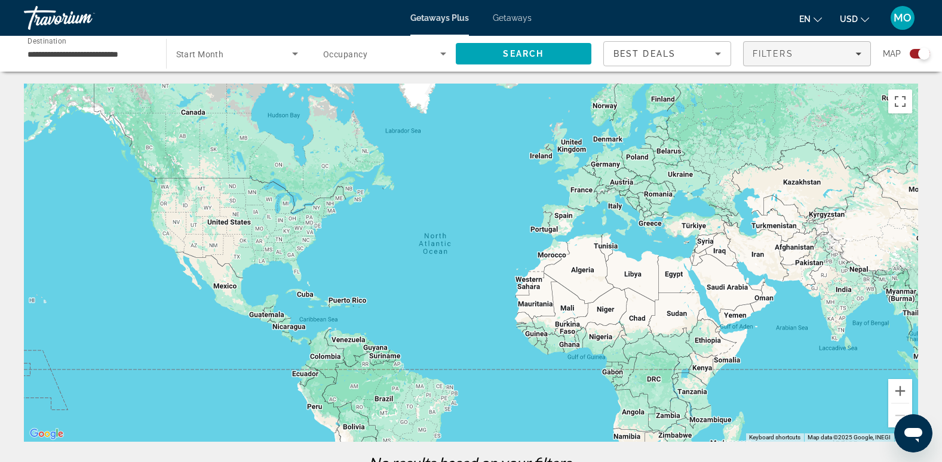
click at [776, 55] on span "Filters" at bounding box center [772, 54] width 41 height 10
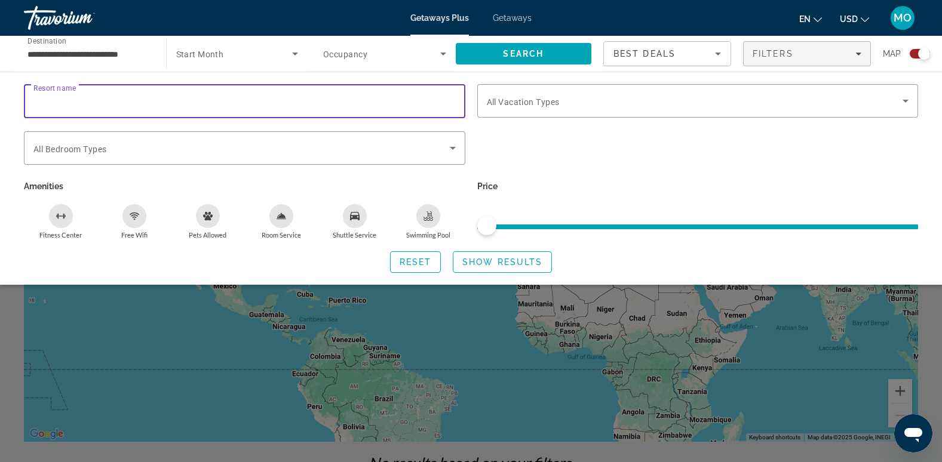
click at [380, 100] on input "Resort name" at bounding box center [244, 101] width 422 height 14
type input "**********"
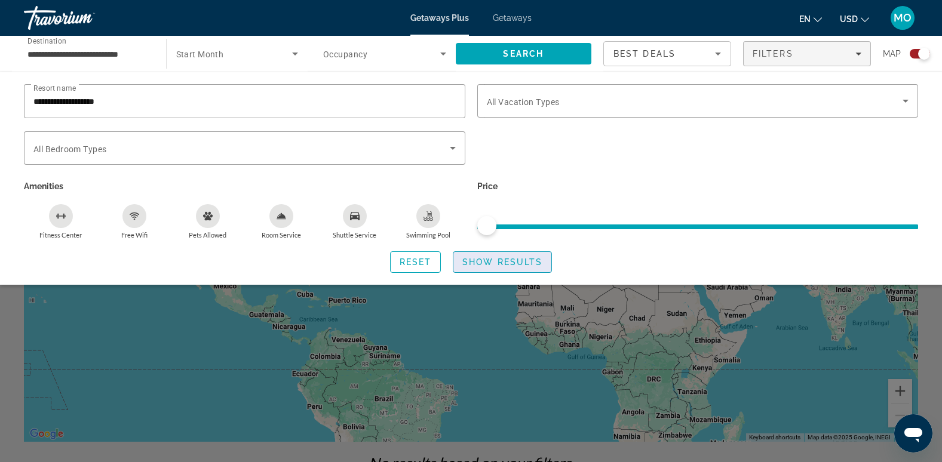
click at [500, 269] on span "Search widget" at bounding box center [502, 262] width 98 height 29
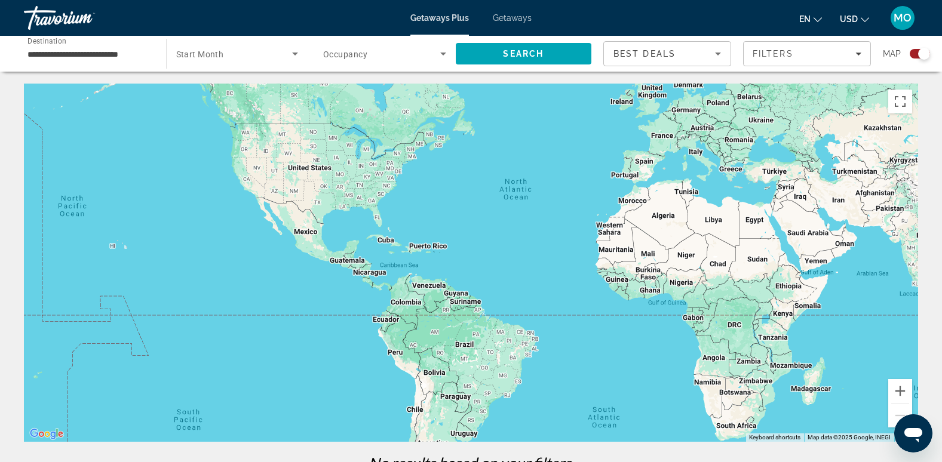
drag, startPoint x: 509, startPoint y: 168, endPoint x: 590, endPoint y: 113, distance: 97.2
click at [590, 113] on div "Main content" at bounding box center [471, 263] width 894 height 358
click at [867, 59] on span "Filters" at bounding box center [806, 53] width 127 height 29
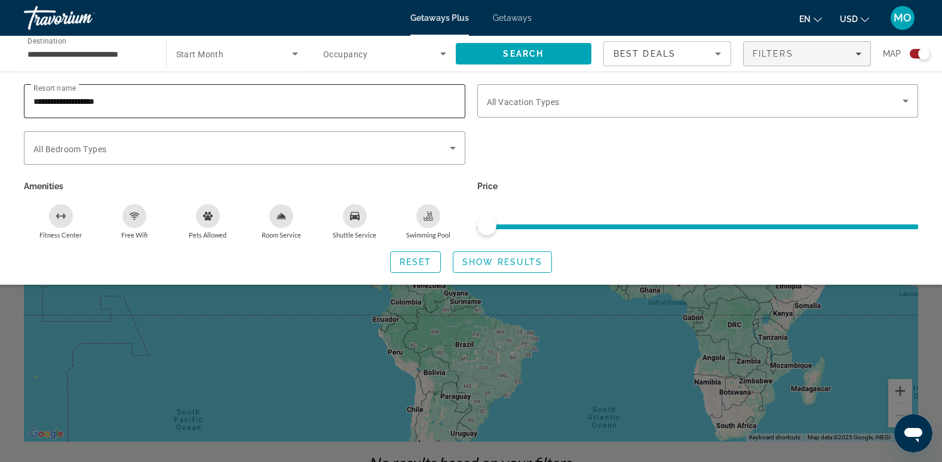
click at [438, 100] on input "**********" at bounding box center [244, 101] width 422 height 14
type input "*"
click at [411, 263] on span "Reset" at bounding box center [415, 262] width 32 height 10
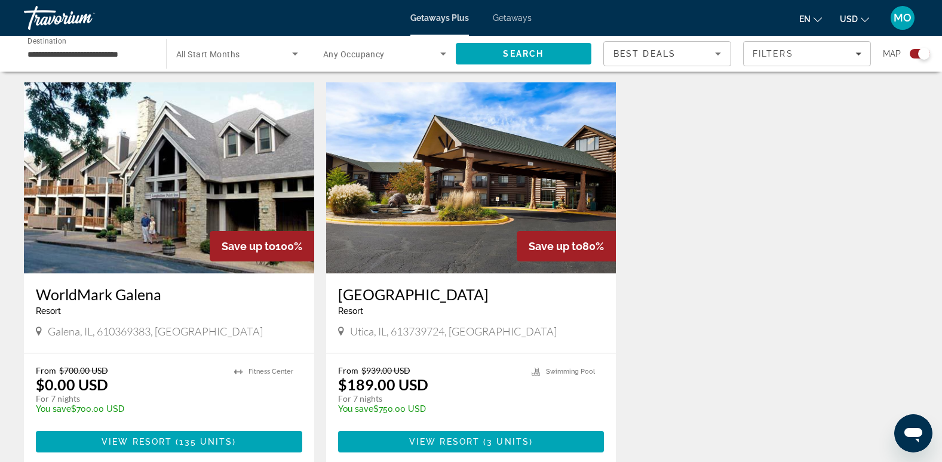
scroll to position [404, 0]
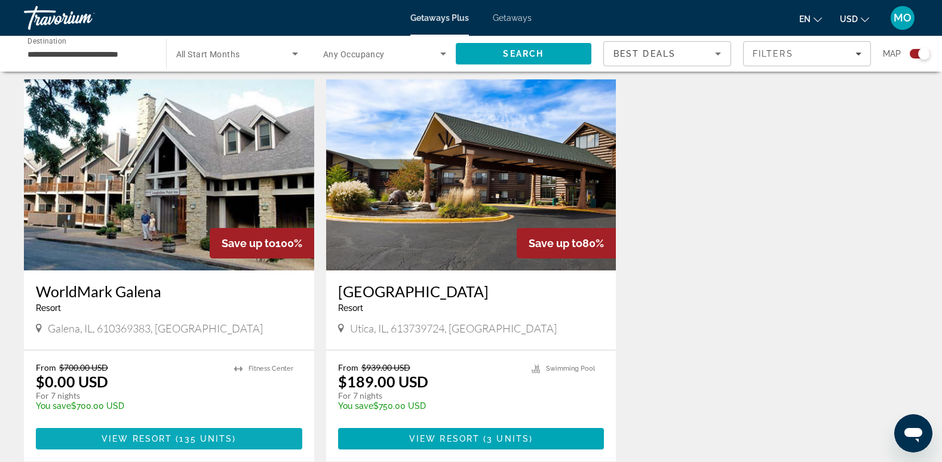
click at [150, 441] on span "View Resort" at bounding box center [137, 439] width 70 height 10
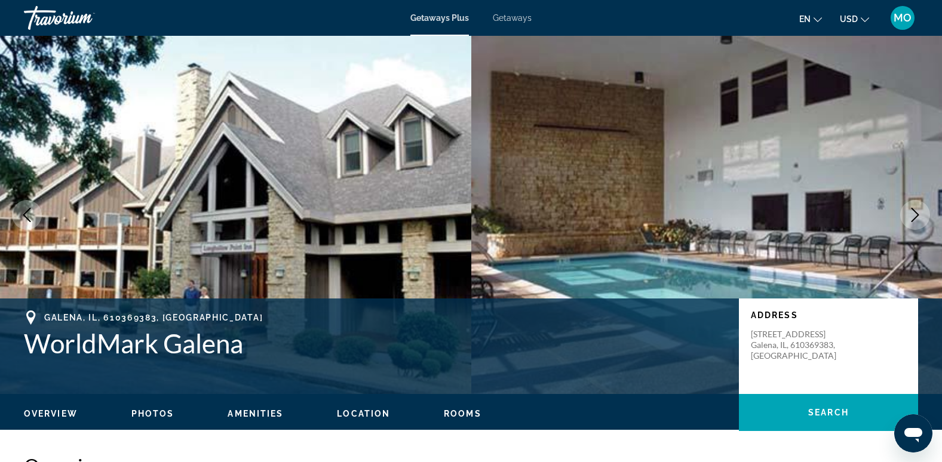
click at [512, 16] on span "Getaways" at bounding box center [512, 18] width 39 height 10
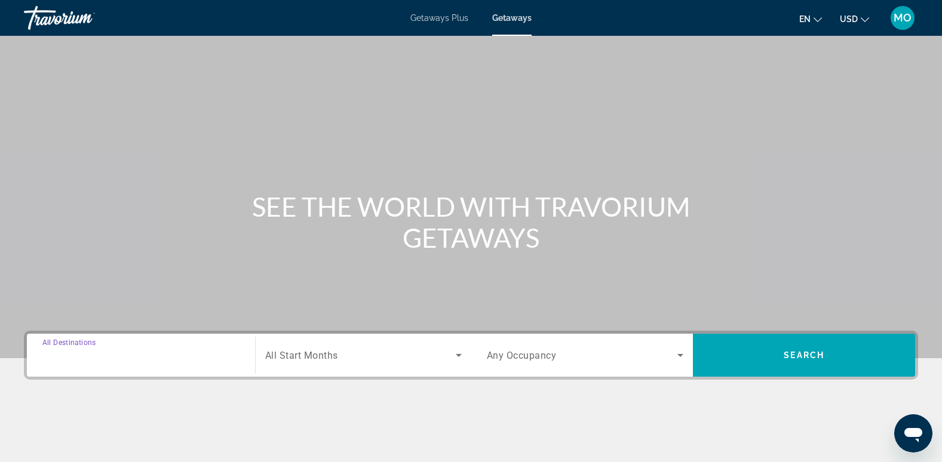
click at [169, 356] on input "Destination All Destinations" at bounding box center [140, 356] width 197 height 14
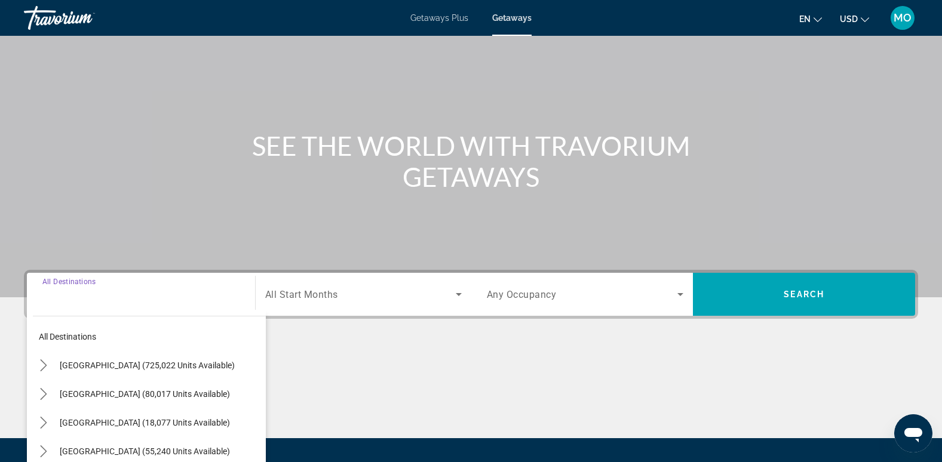
scroll to position [183, 0]
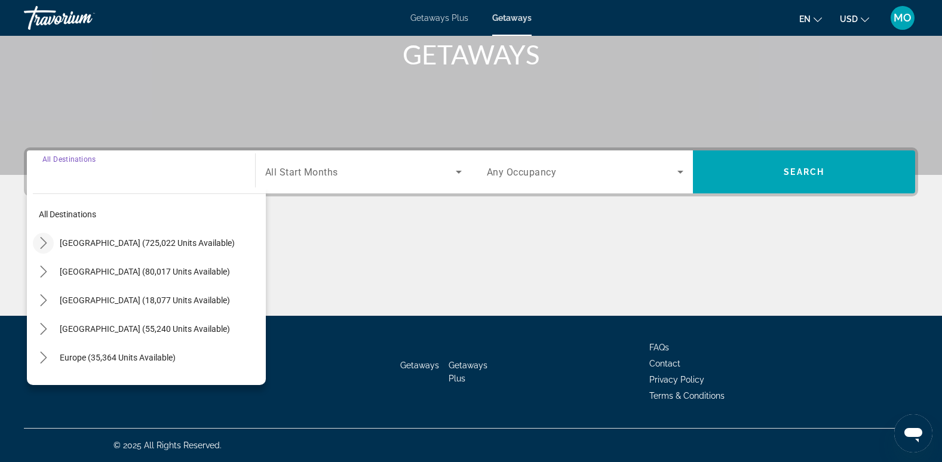
click at [41, 248] on icon "Toggle United States (725,022 units available) submenu" at bounding box center [43, 243] width 7 height 12
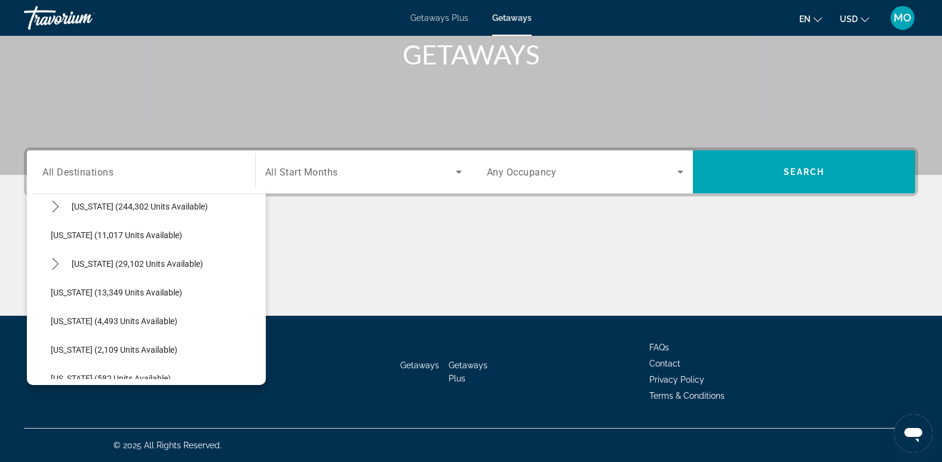
scroll to position [221, 0]
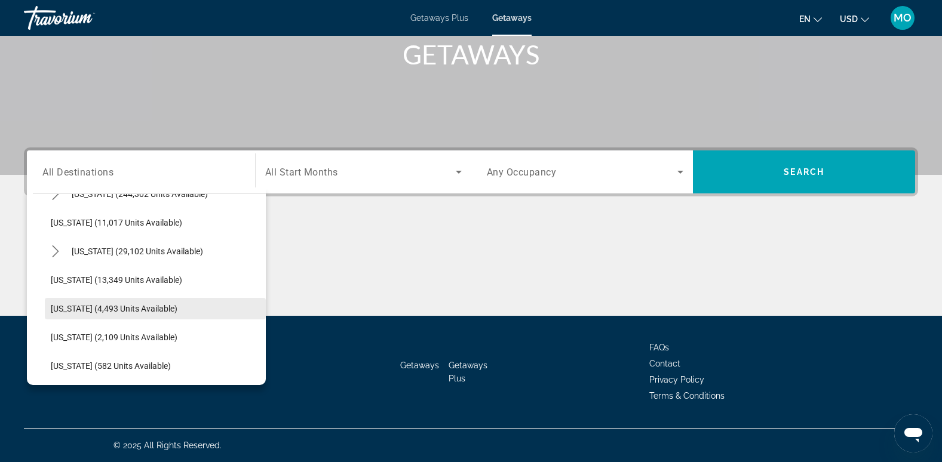
click at [66, 314] on span "Select destination: Illinois (4,493 units available)" at bounding box center [155, 308] width 221 height 29
type input "**********"
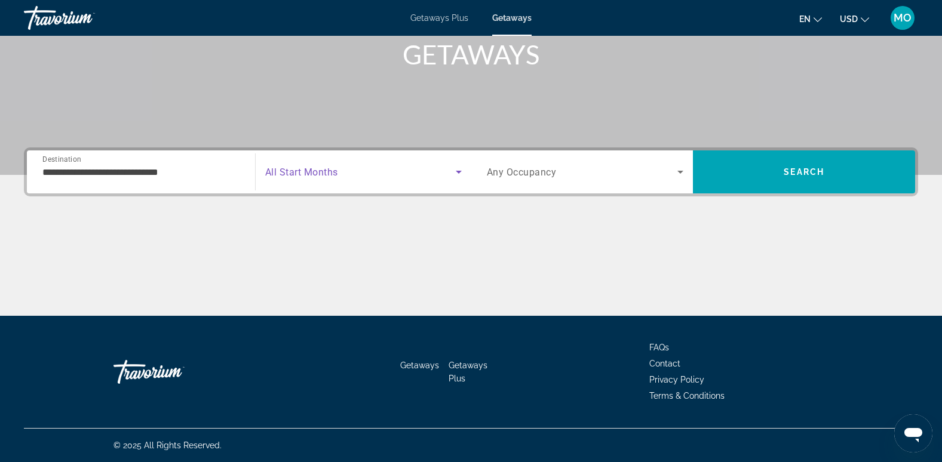
click at [456, 165] on icon "Search widget" at bounding box center [458, 172] width 14 height 14
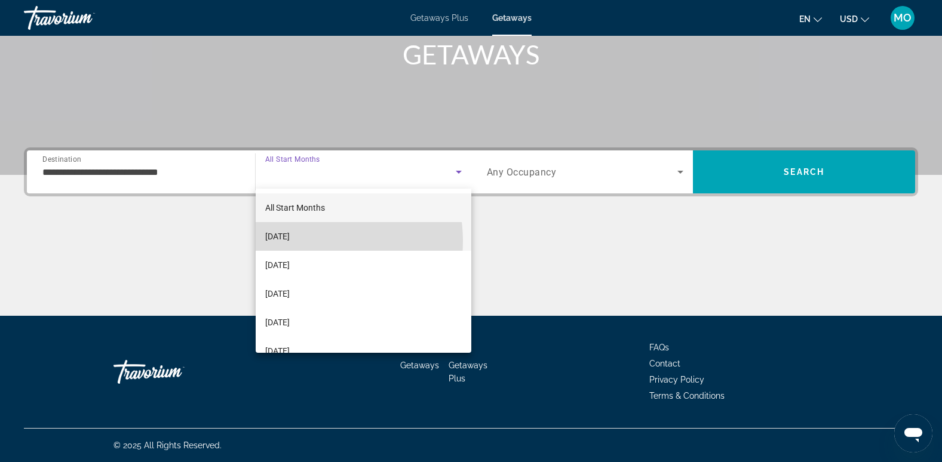
click at [290, 241] on span "October 2025" at bounding box center [277, 236] width 24 height 14
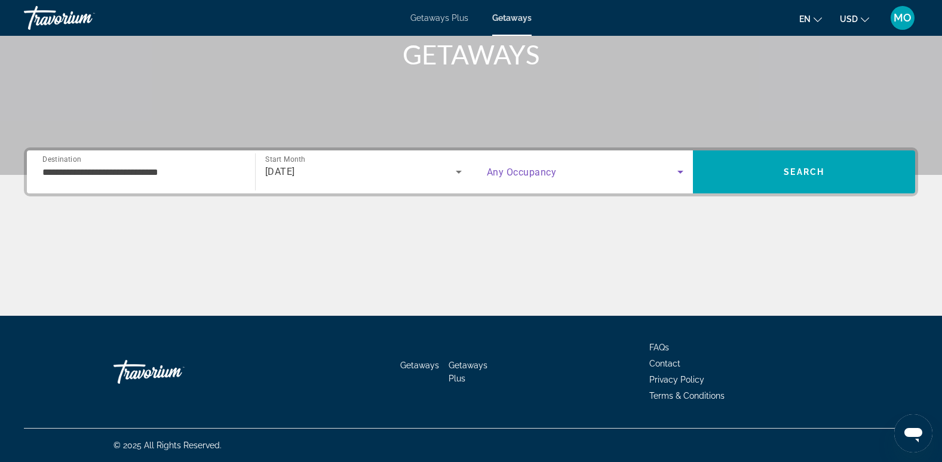
click at [675, 169] on icon "Search widget" at bounding box center [680, 172] width 14 height 14
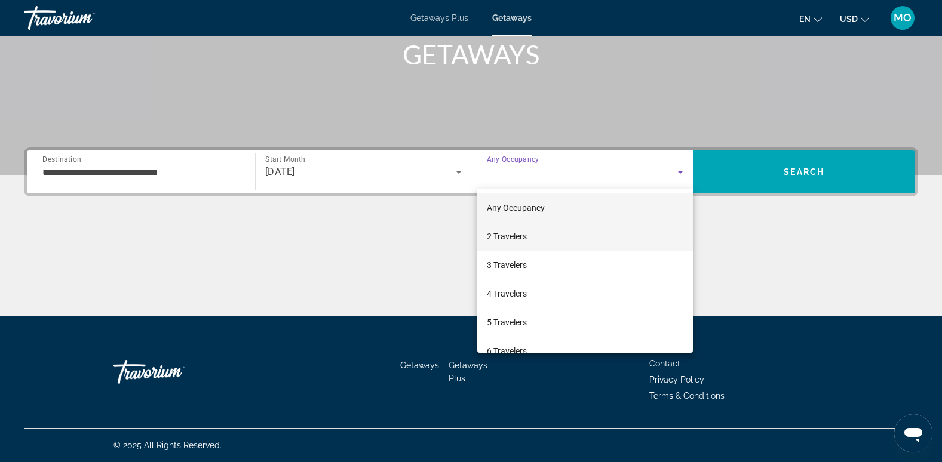
click at [530, 230] on mat-option "2 Travelers" at bounding box center [585, 236] width 216 height 29
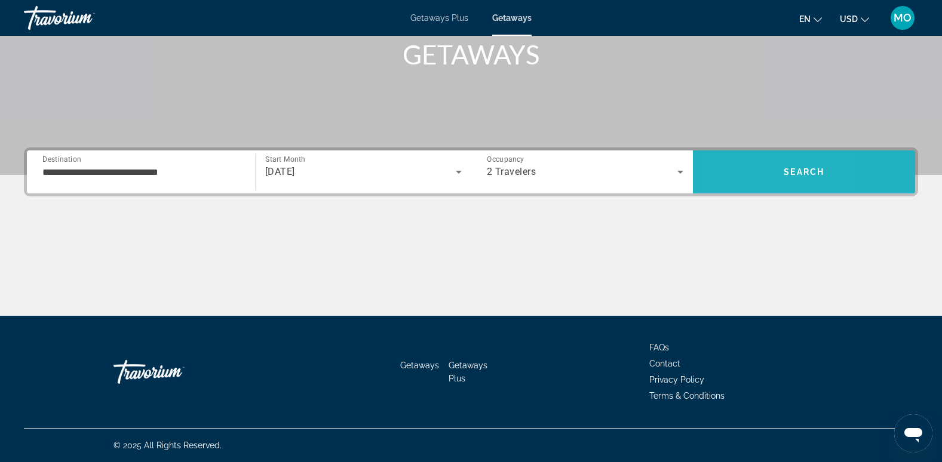
click at [733, 172] on span "Search" at bounding box center [804, 172] width 222 height 29
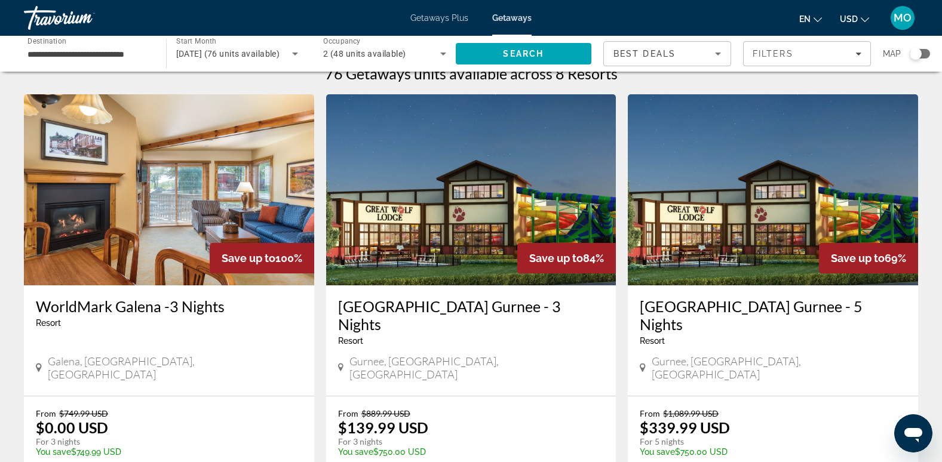
scroll to position [54, 0]
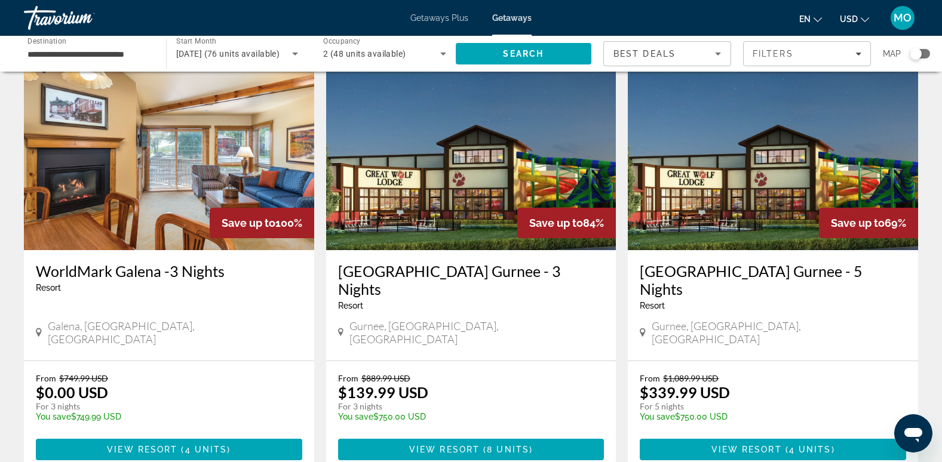
click at [198, 283] on div "Resort - This is an adults only resort" at bounding box center [169, 288] width 266 height 10
click at [174, 445] on span "View Resort" at bounding box center [142, 450] width 70 height 10
